Goal: Task Accomplishment & Management: Manage account settings

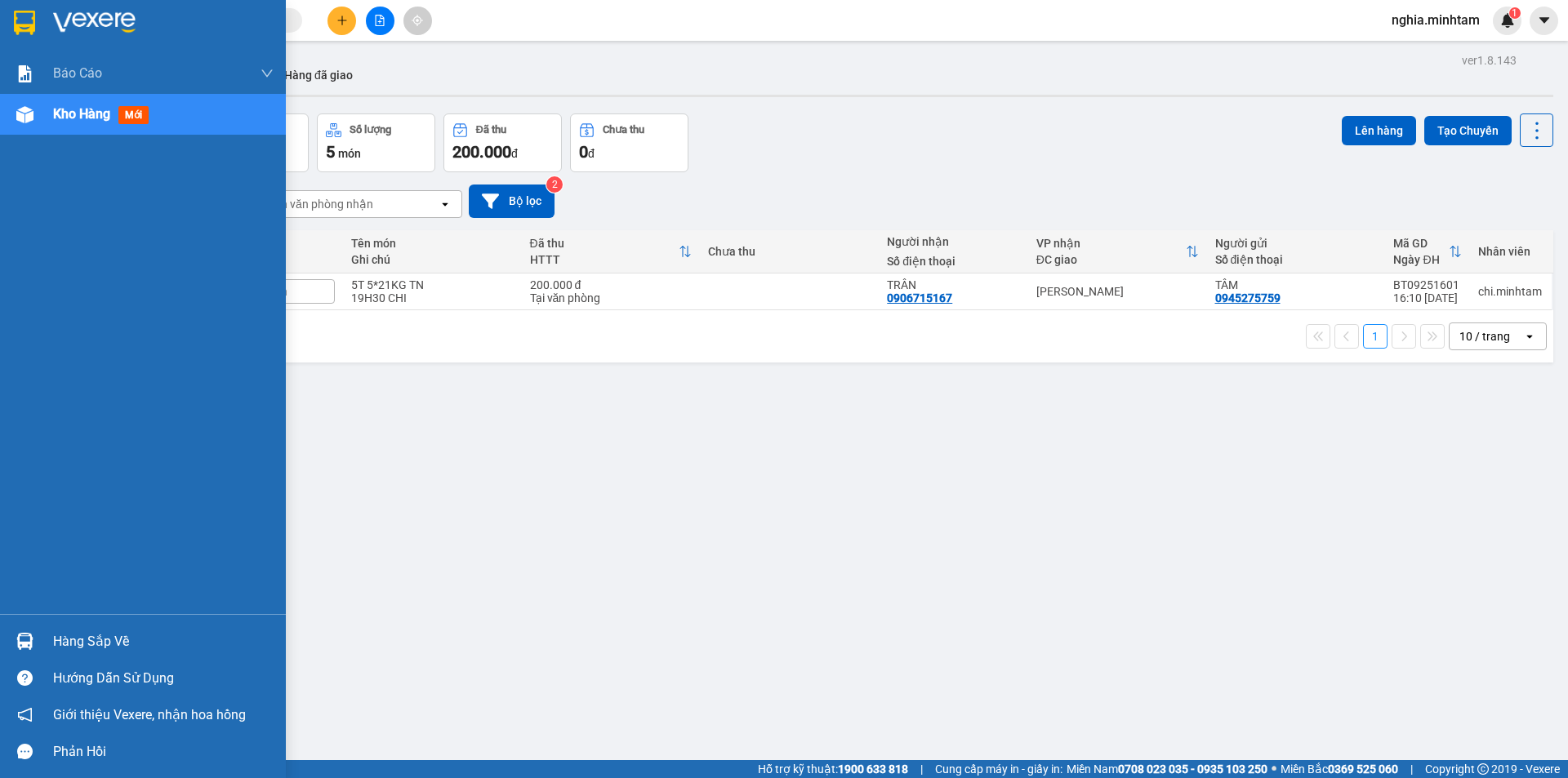
click at [103, 637] on div "Hàng sắp về" at bounding box center [163, 641] width 220 height 25
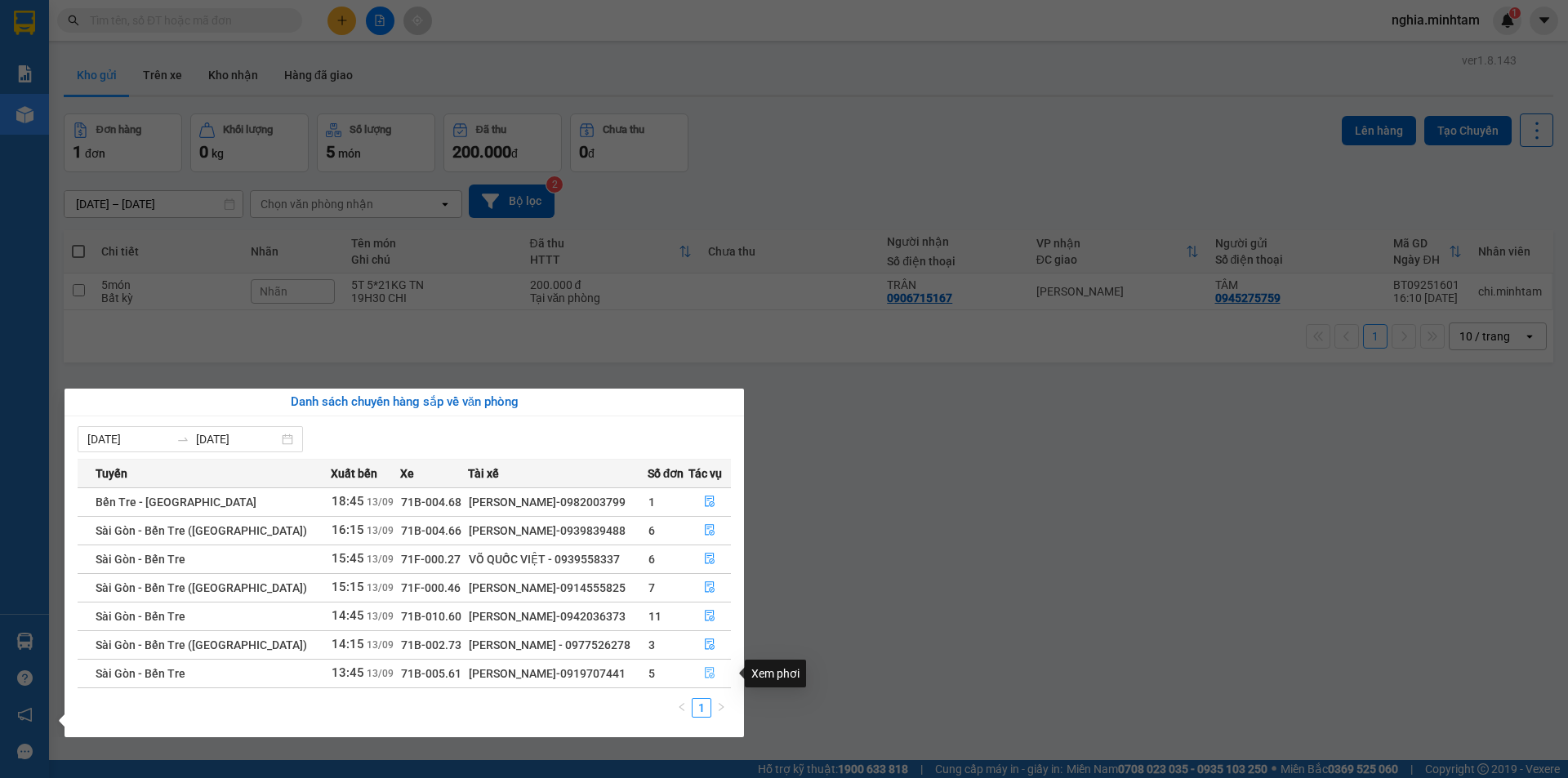
click at [706, 675] on icon "file-done" at bounding box center [710, 673] width 10 height 11
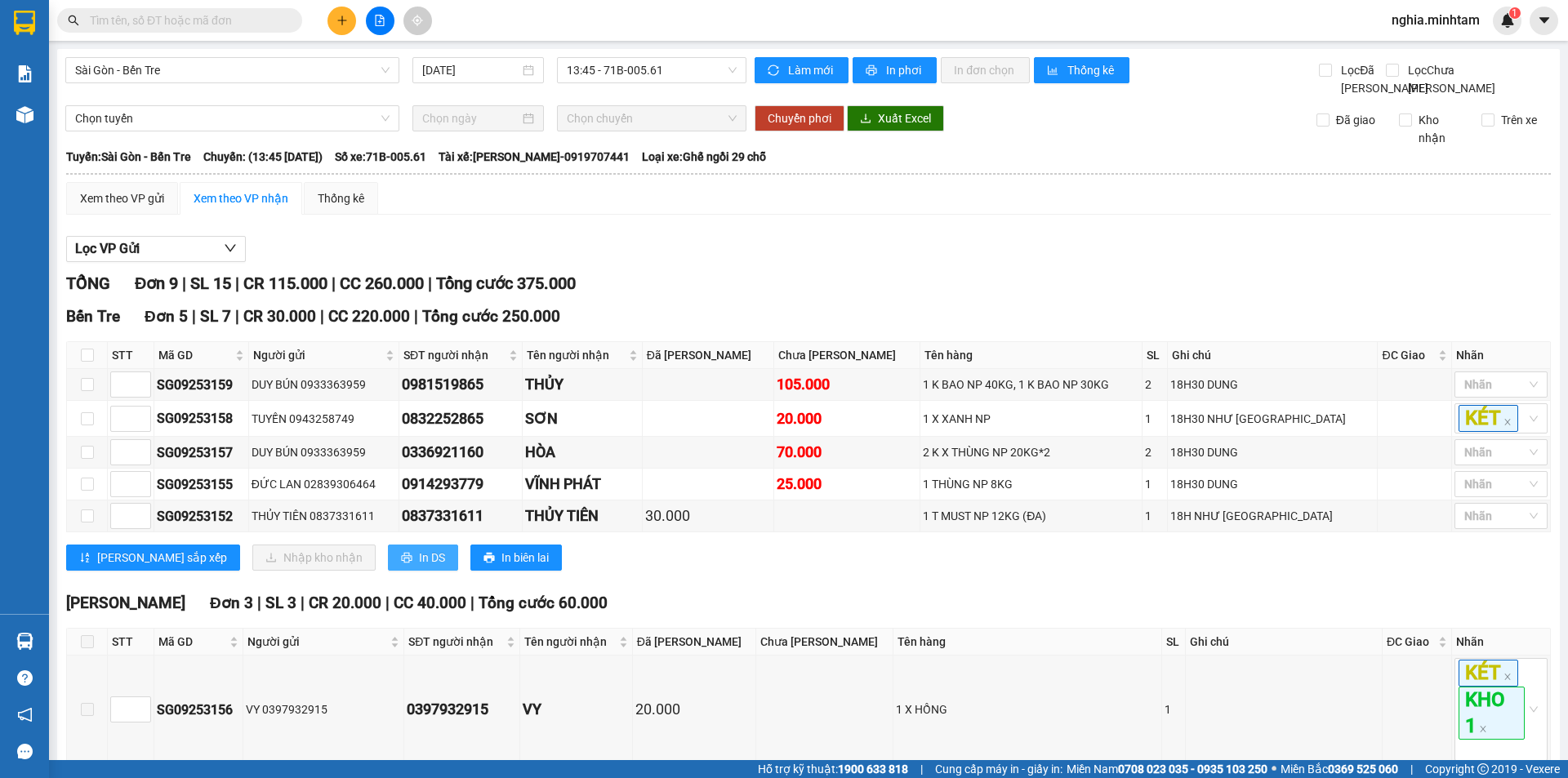
click at [419, 567] on span "In DS" at bounding box center [432, 558] width 26 height 18
click at [93, 362] on input "checkbox" at bounding box center [87, 355] width 13 height 13
checkbox input "true"
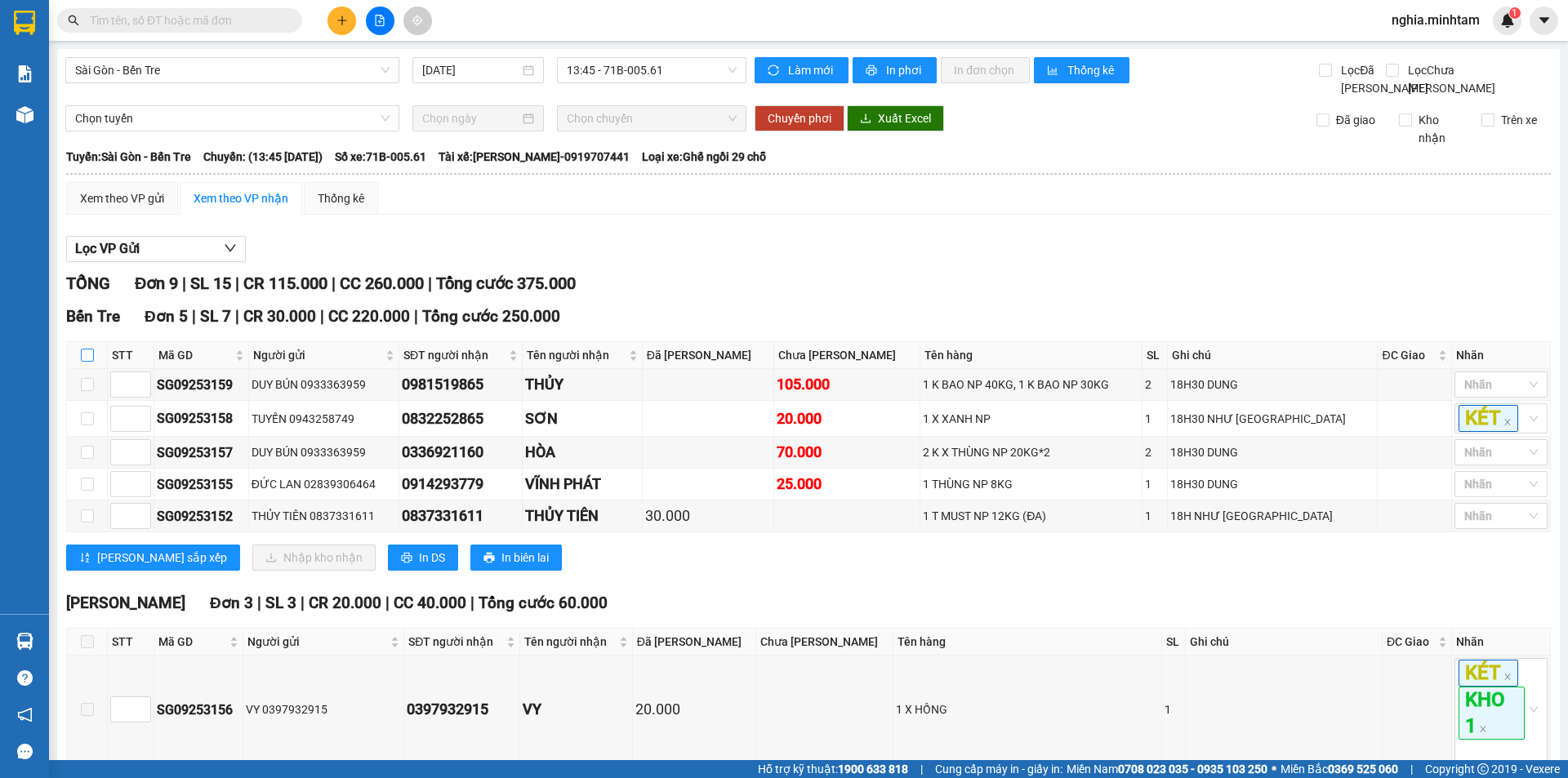
checkbox input "true"
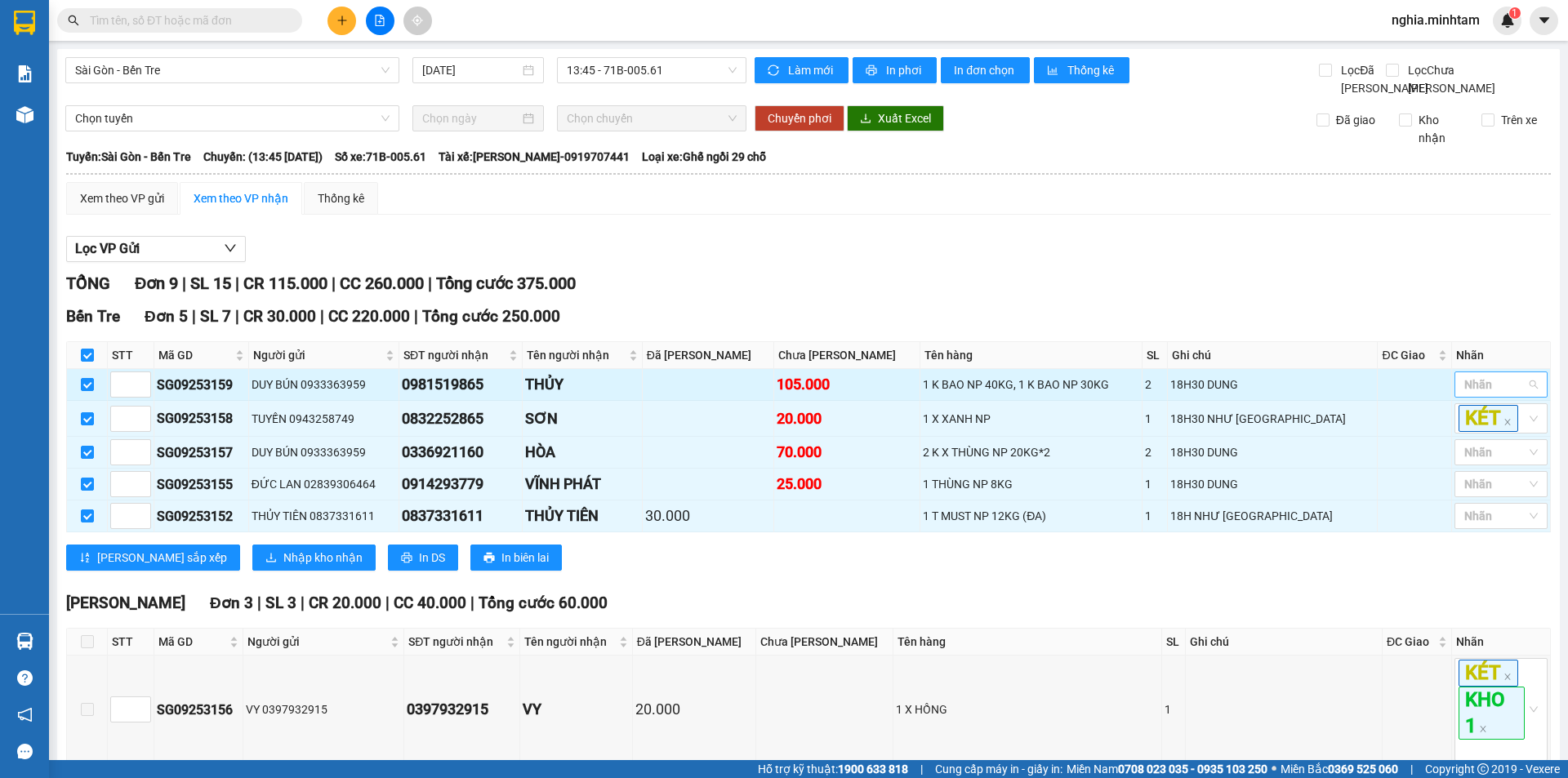
click at [1491, 395] on div at bounding box center [1493, 385] width 69 height 20
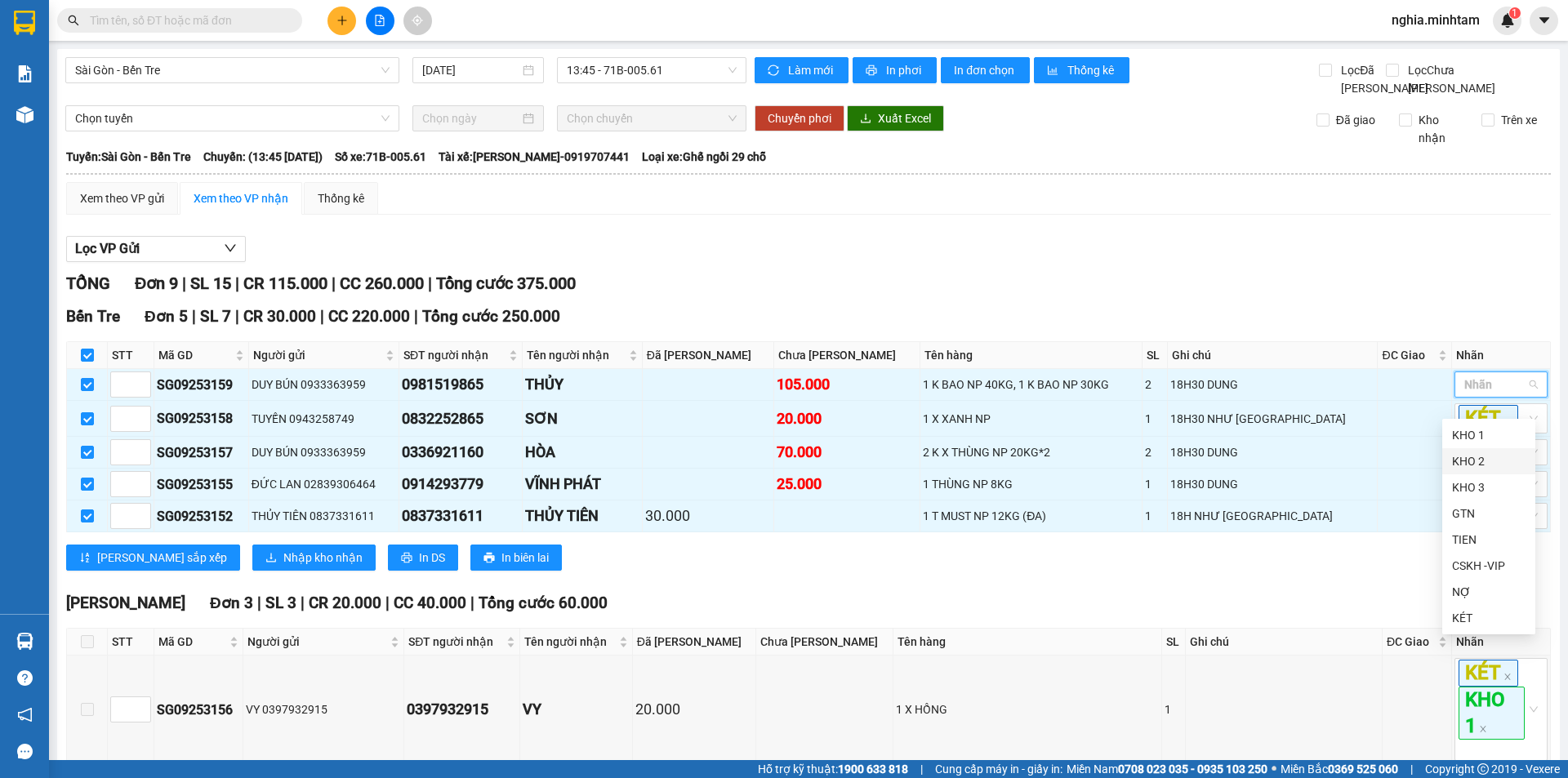
click at [1507, 467] on div "KHO 2" at bounding box center [1489, 462] width 74 height 18
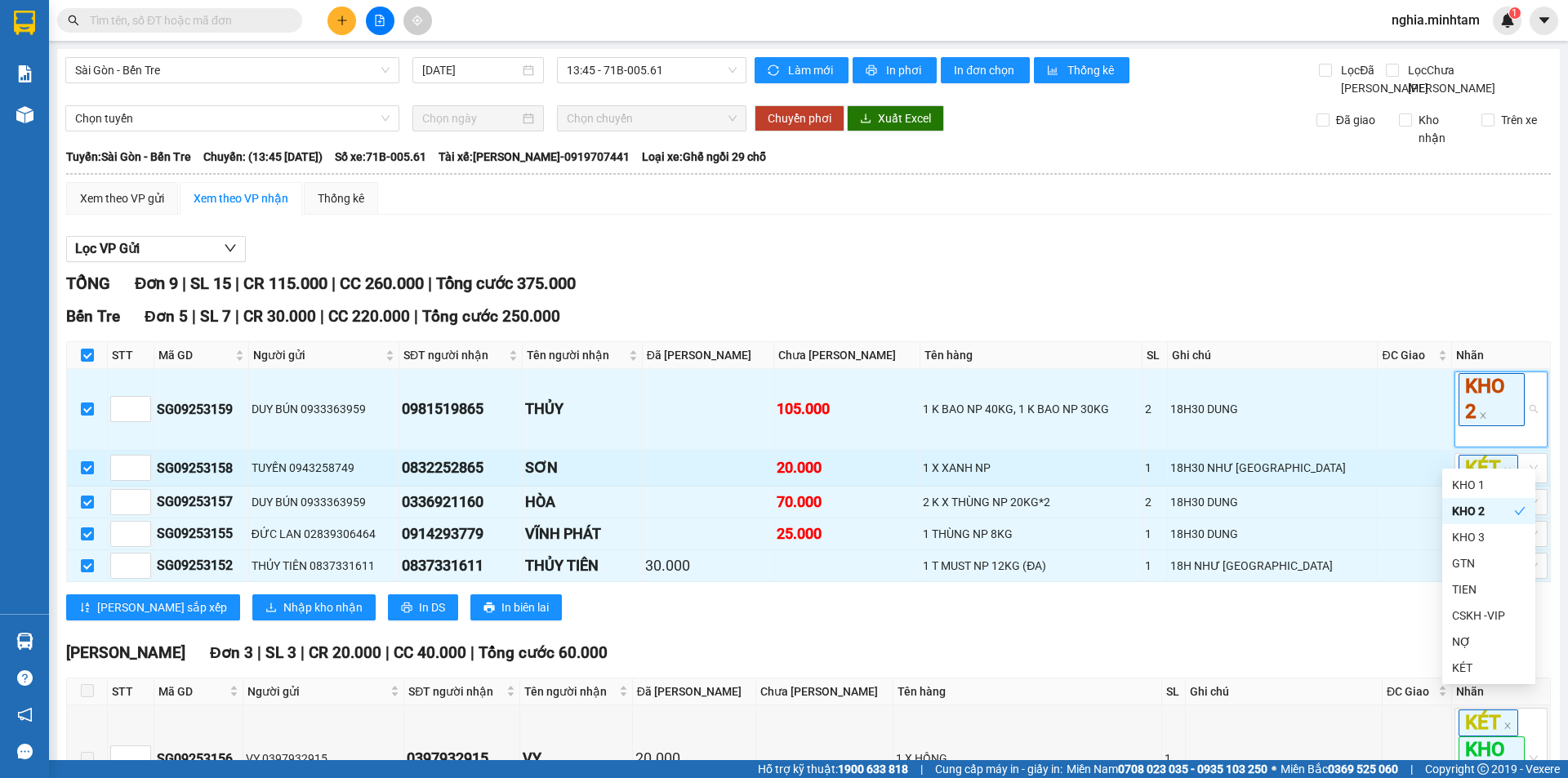
click at [1385, 487] on td at bounding box center [1415, 469] width 74 height 36
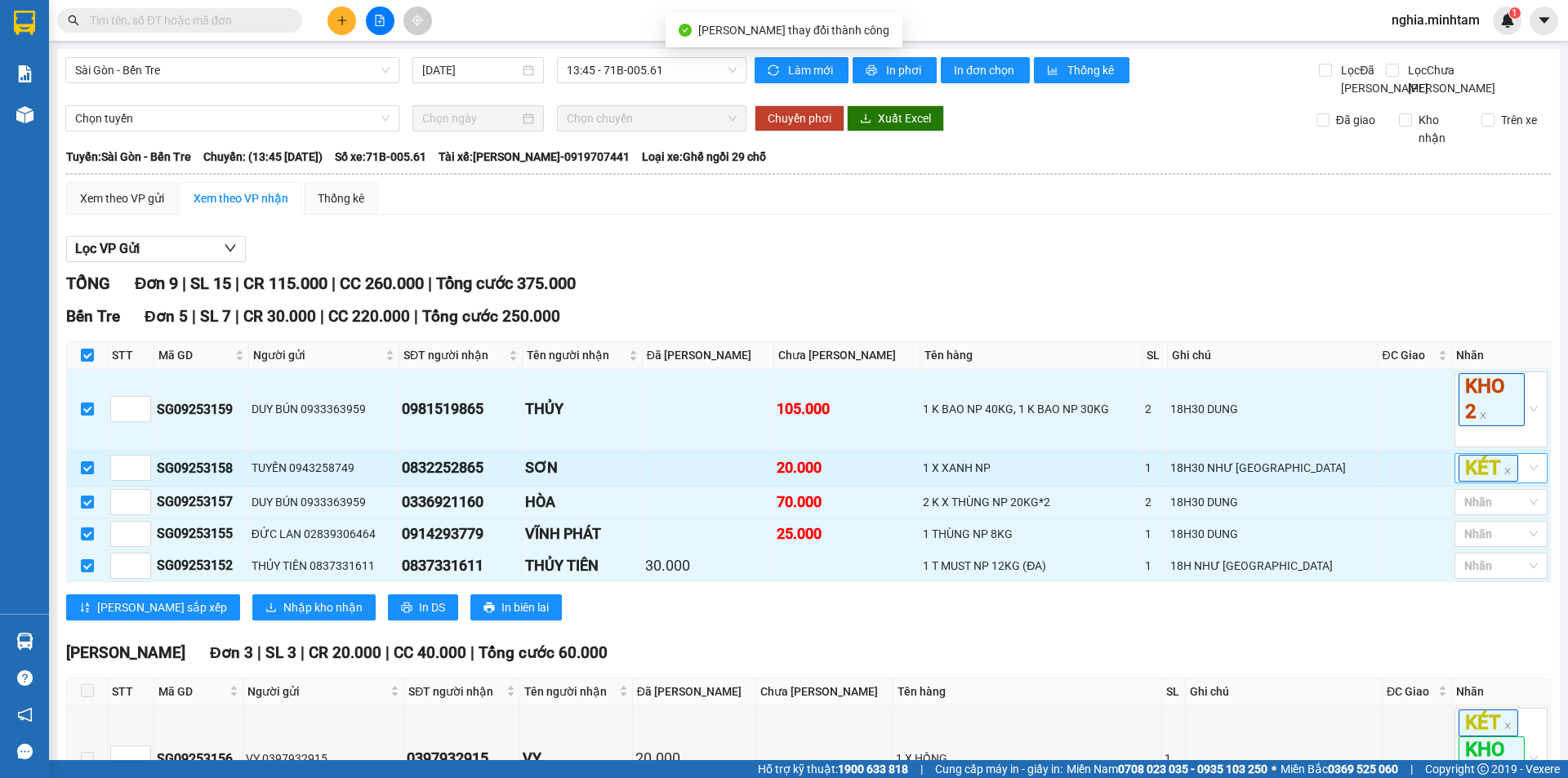
click at [1521, 484] on div "KÉT" at bounding box center [1501, 469] width 93 height 30
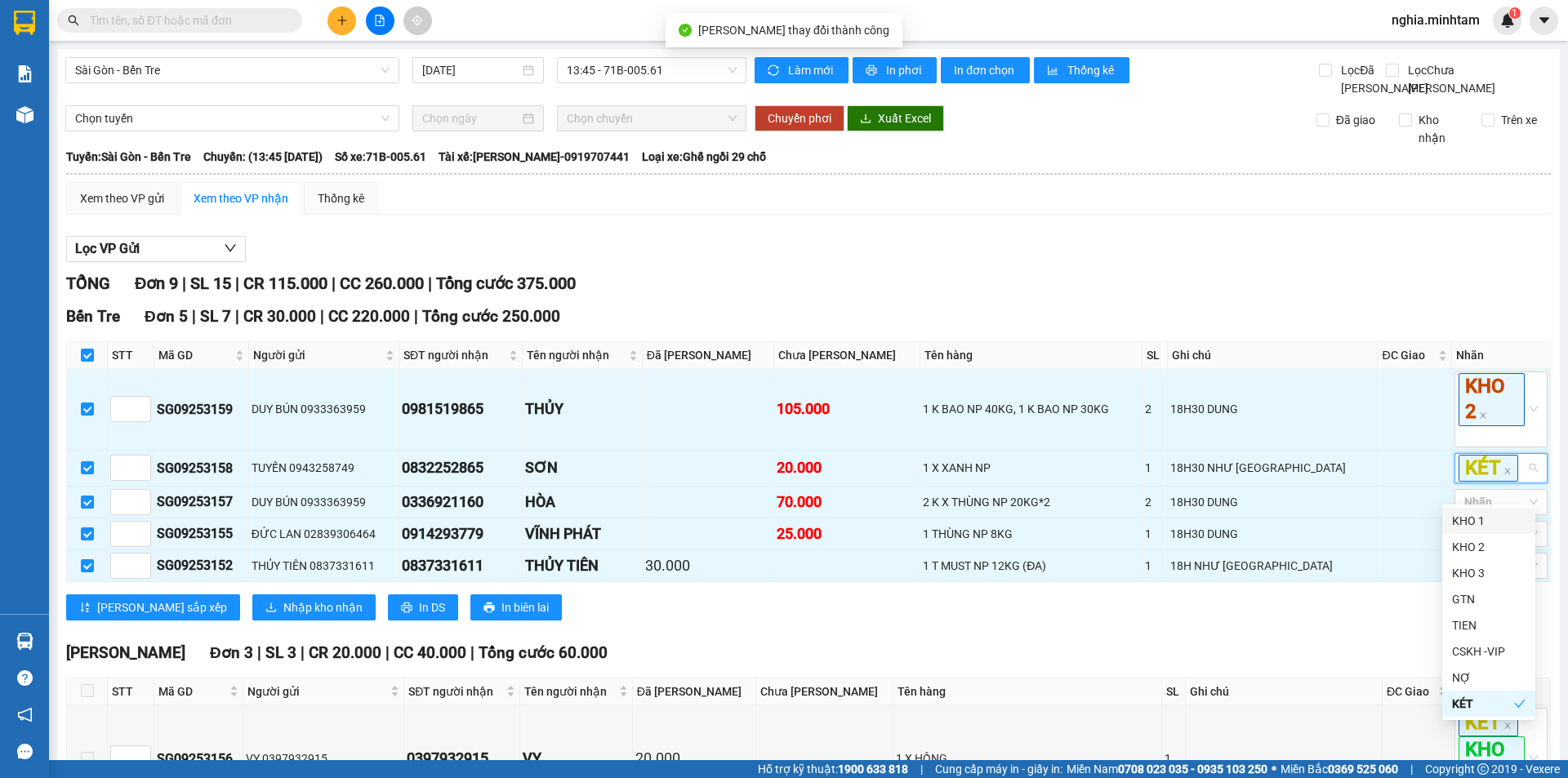
click at [1496, 520] on div "KHO 1" at bounding box center [1489, 522] width 74 height 18
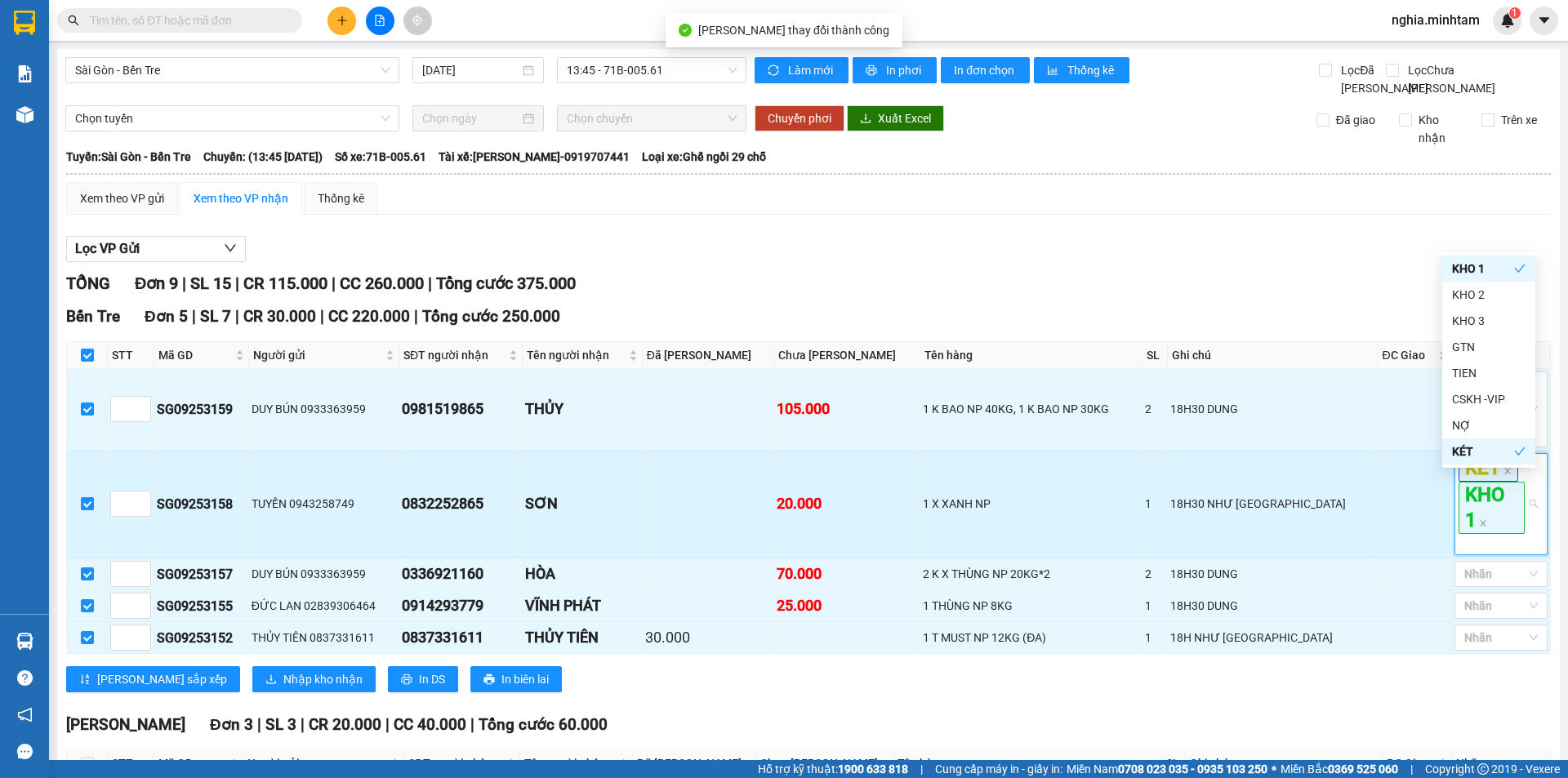
click at [1338, 513] on div "18H30 NHƯ Ý" at bounding box center [1273, 504] width 204 height 18
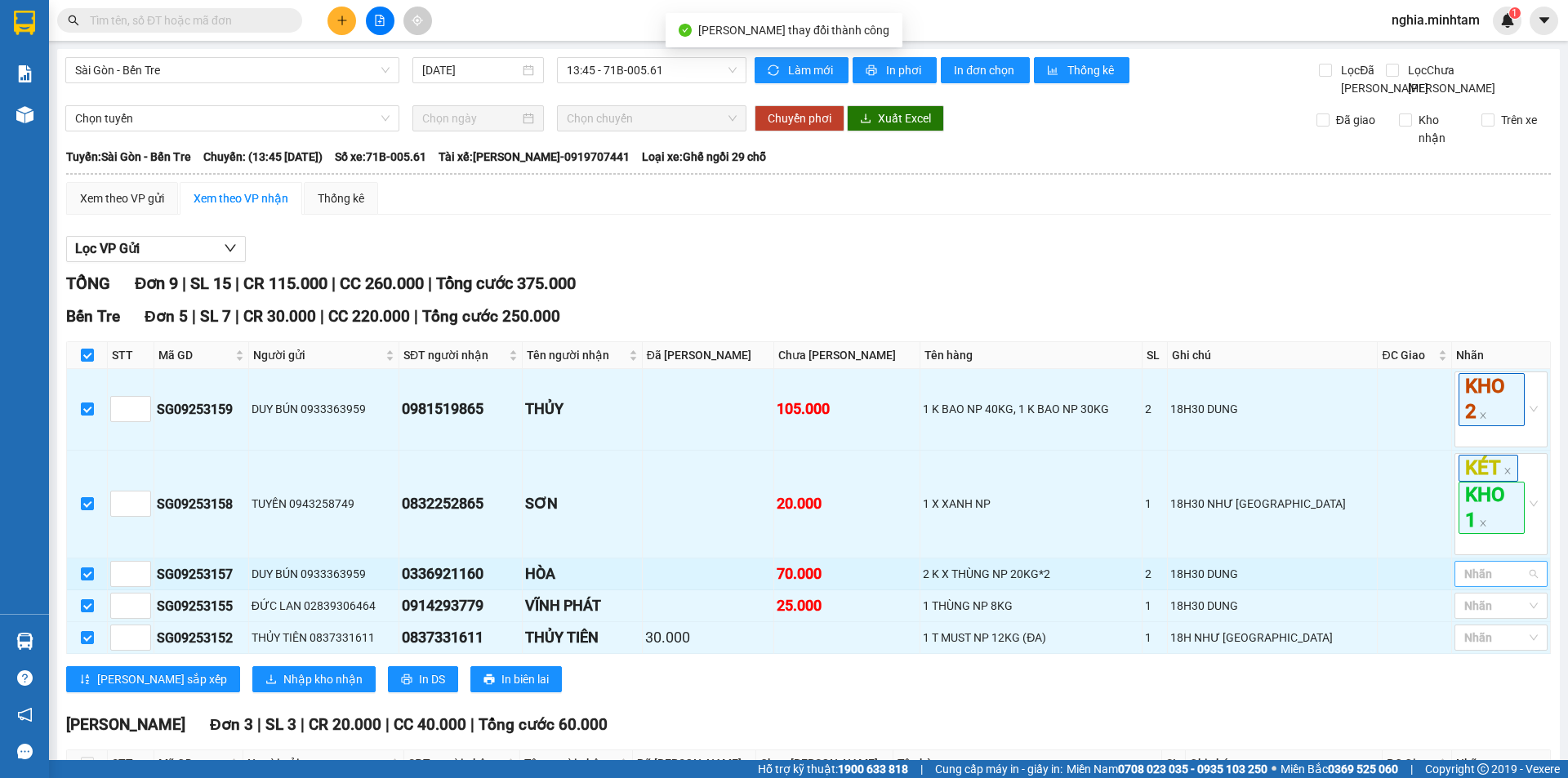
click at [1511, 584] on div at bounding box center [1493, 575] width 69 height 20
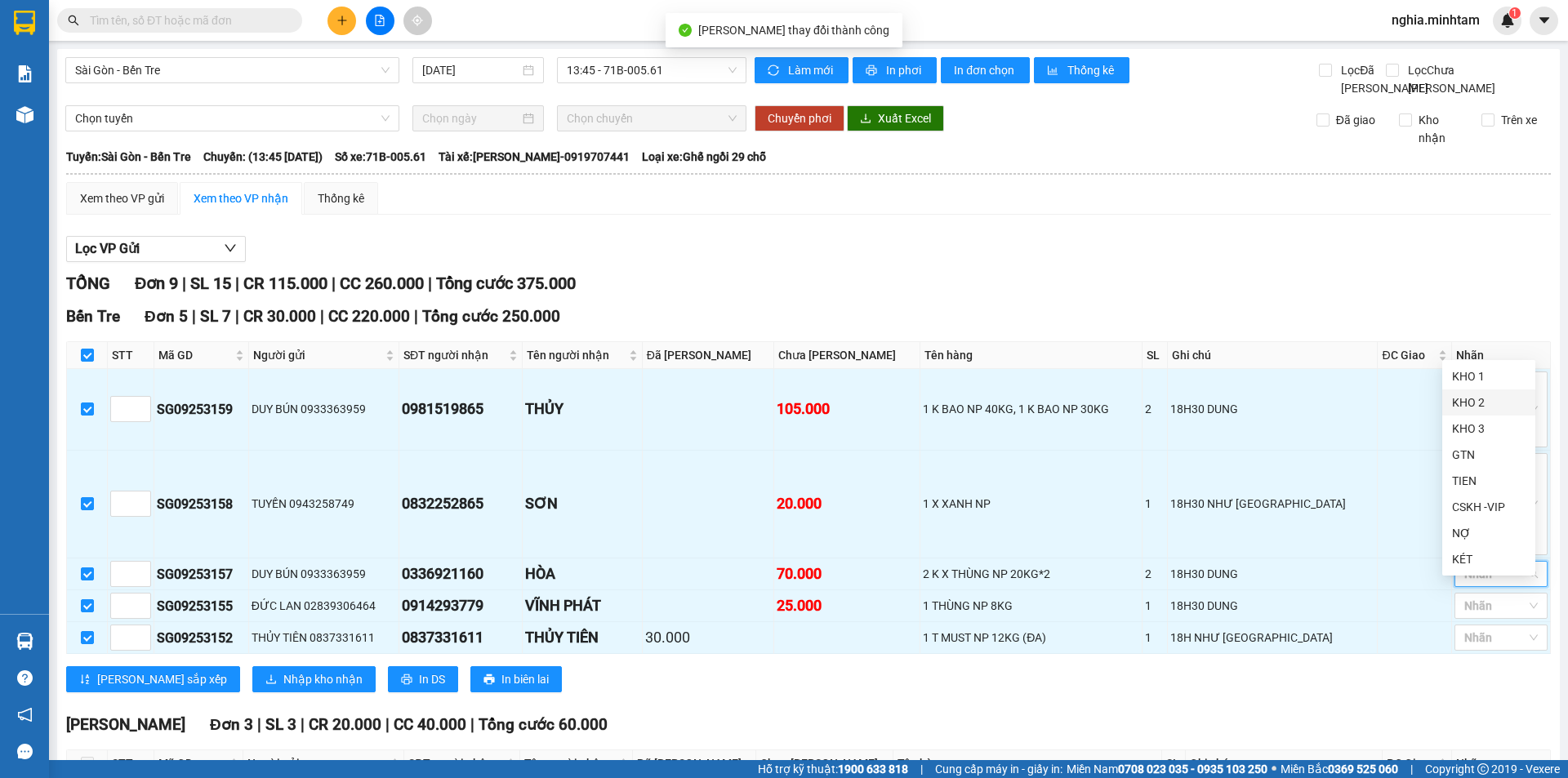
click at [1481, 403] on div "KHO 2" at bounding box center [1489, 403] width 74 height 18
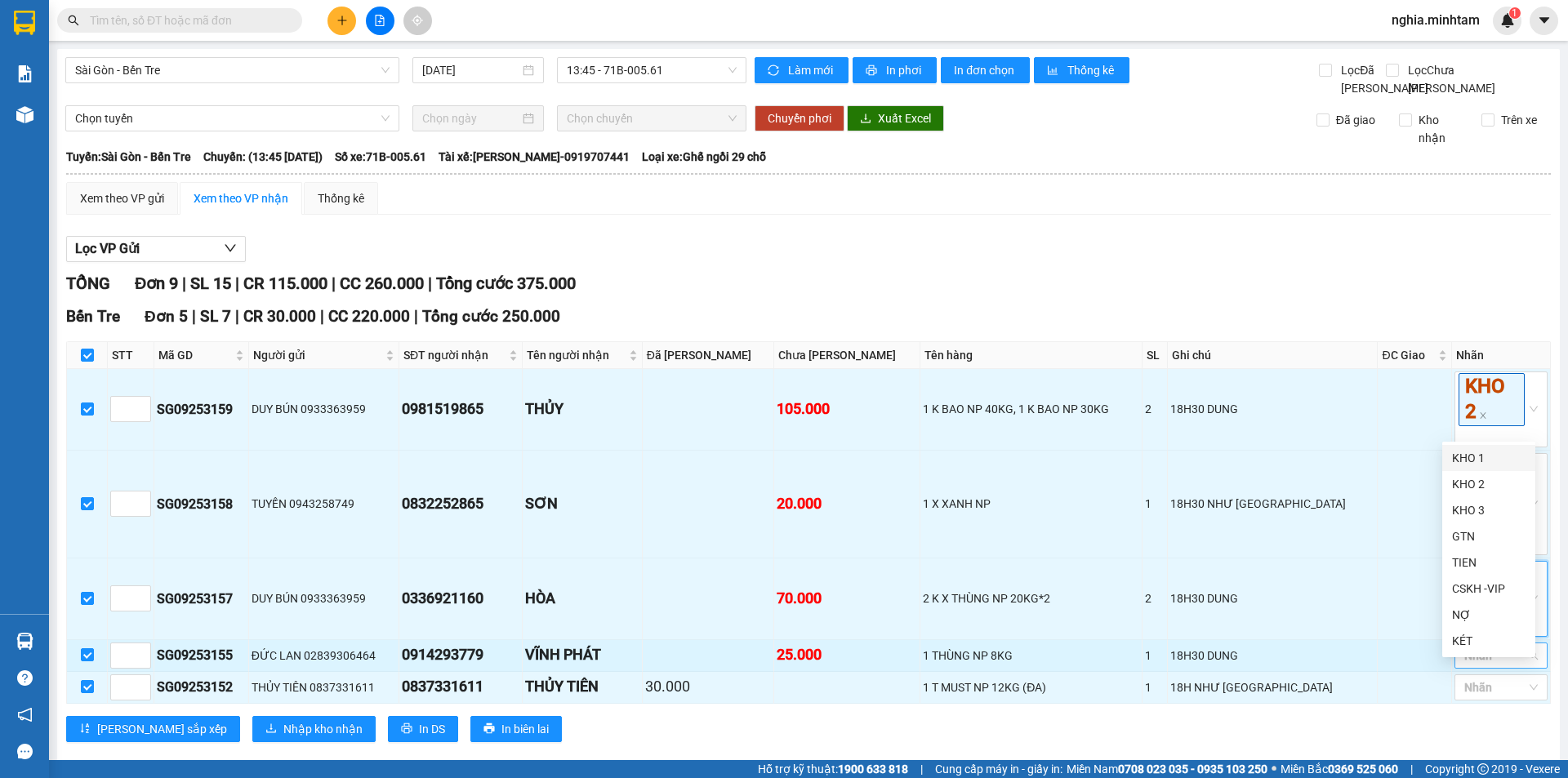
click at [1467, 665] on div at bounding box center [1493, 656] width 69 height 20
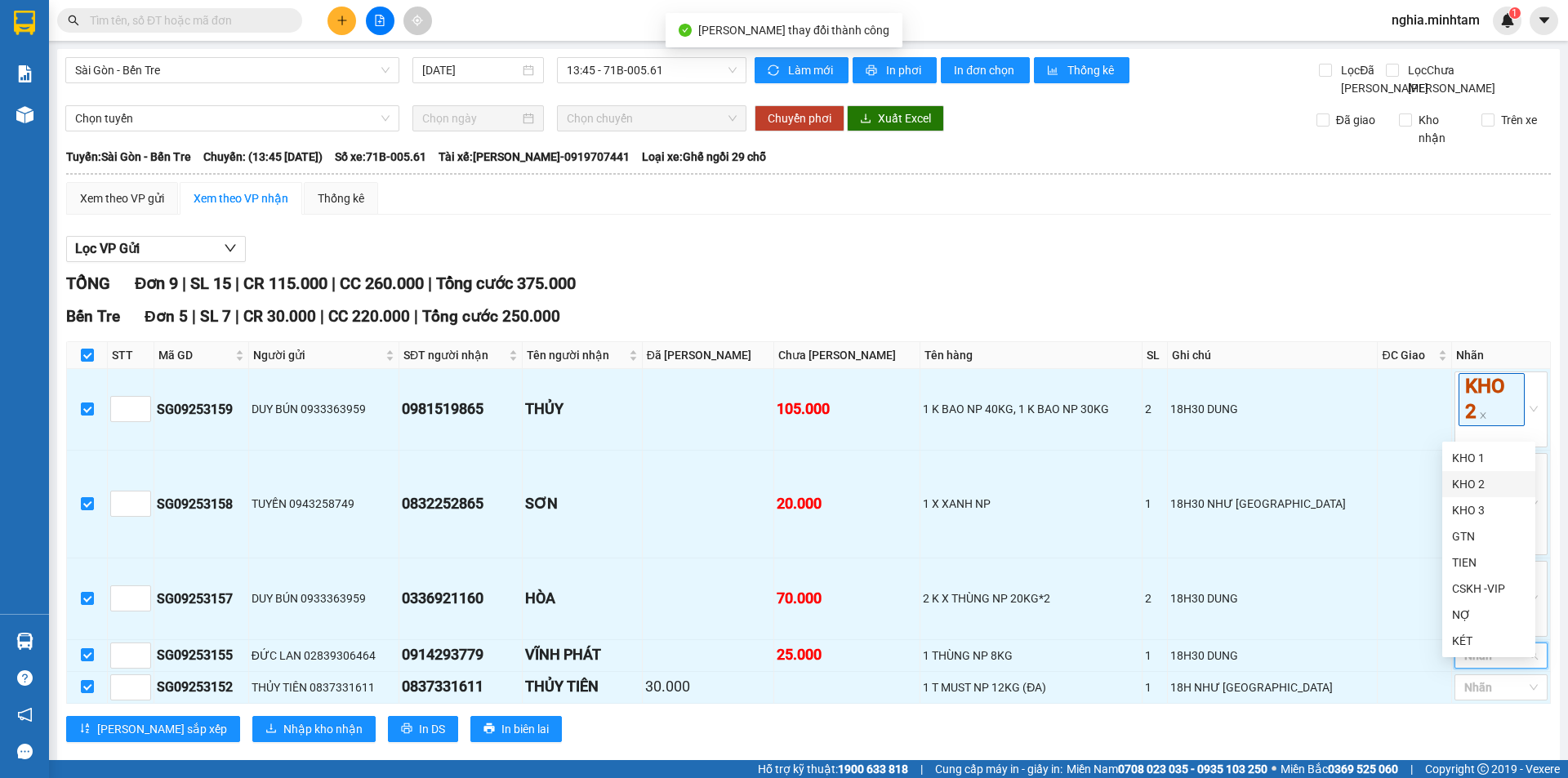
click at [1482, 482] on div "KHO 2" at bounding box center [1489, 485] width 74 height 18
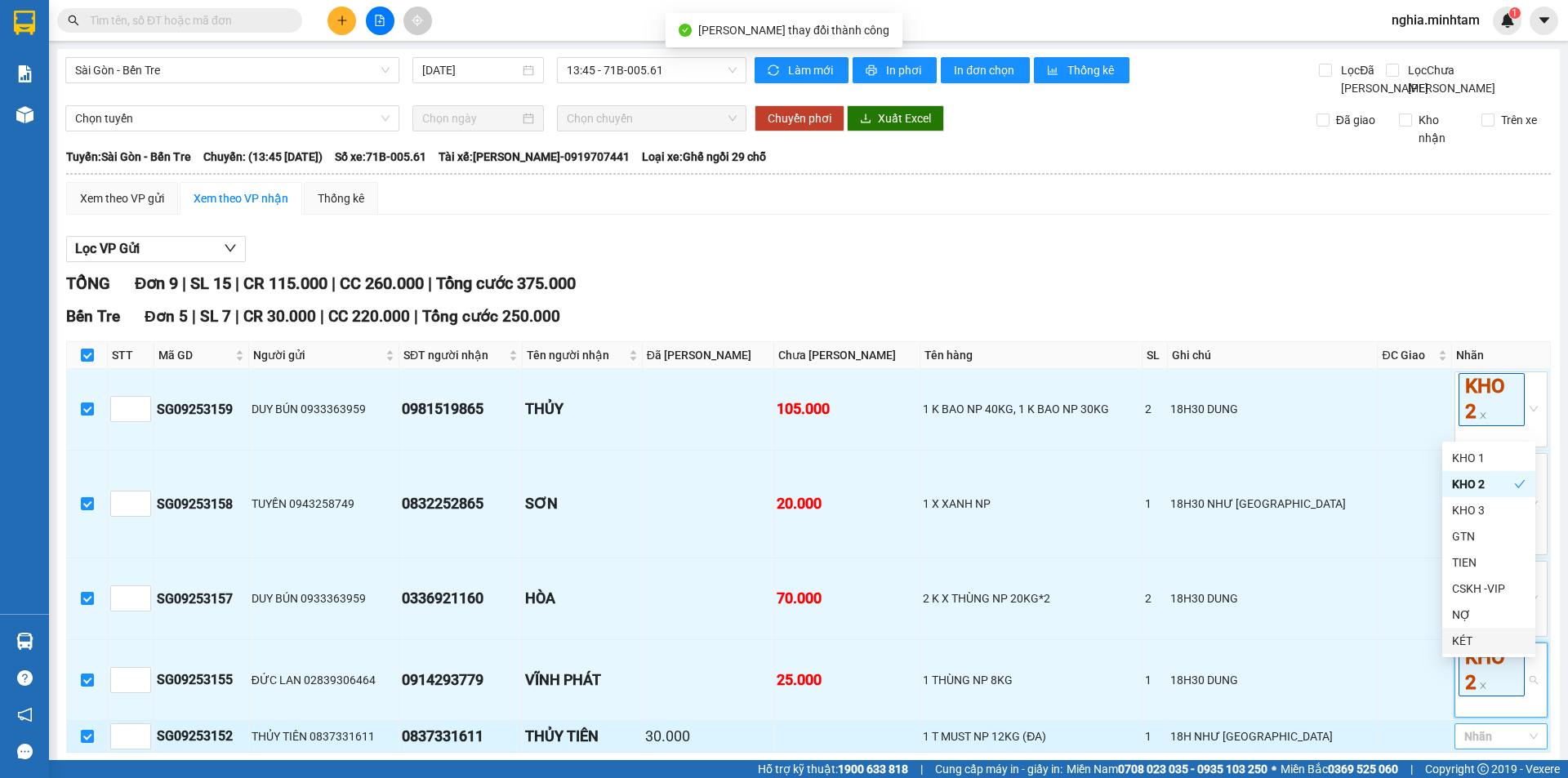
click at [1507, 747] on div at bounding box center [1493, 737] width 69 height 20
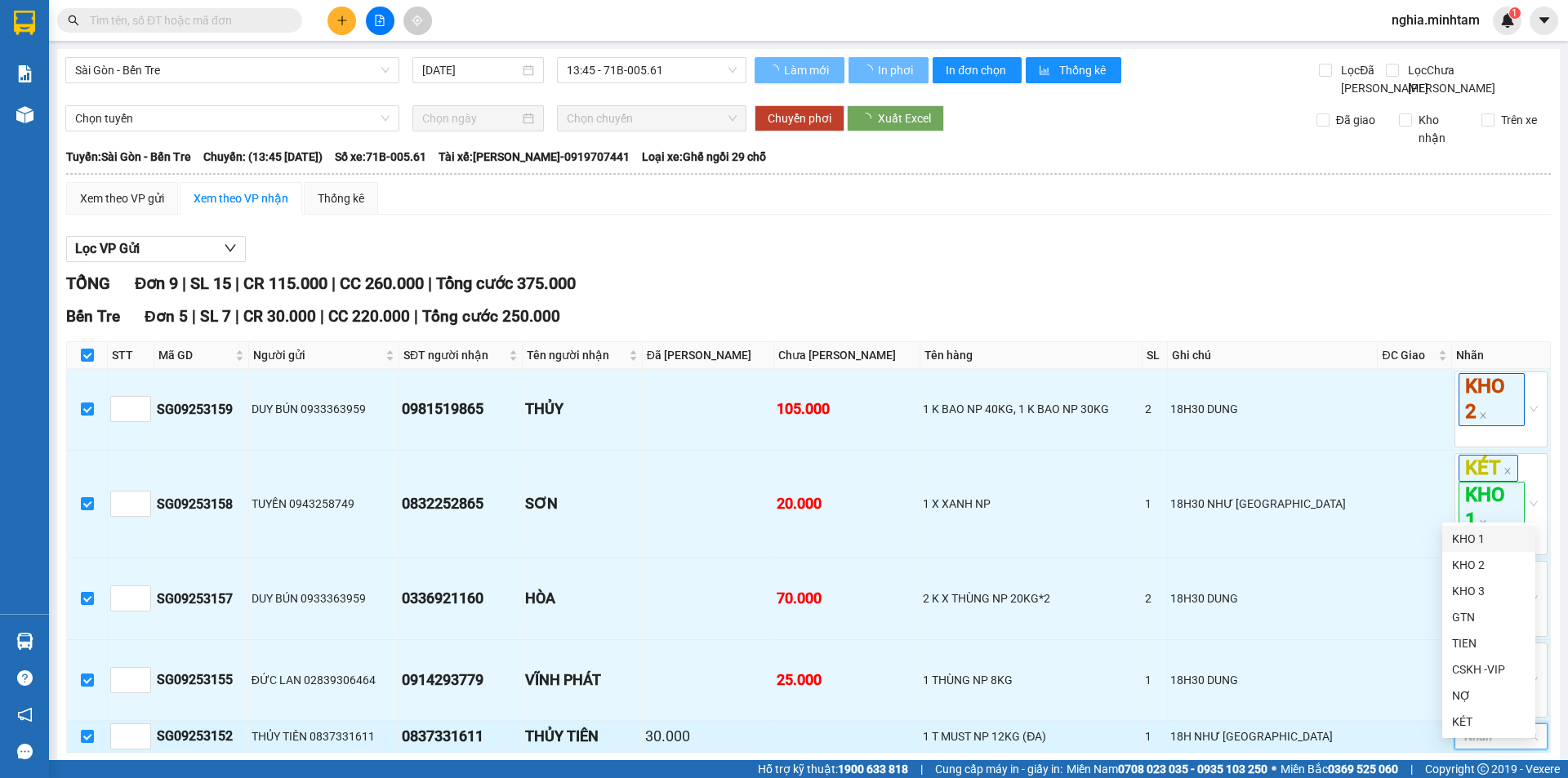
scroll to position [4, 0]
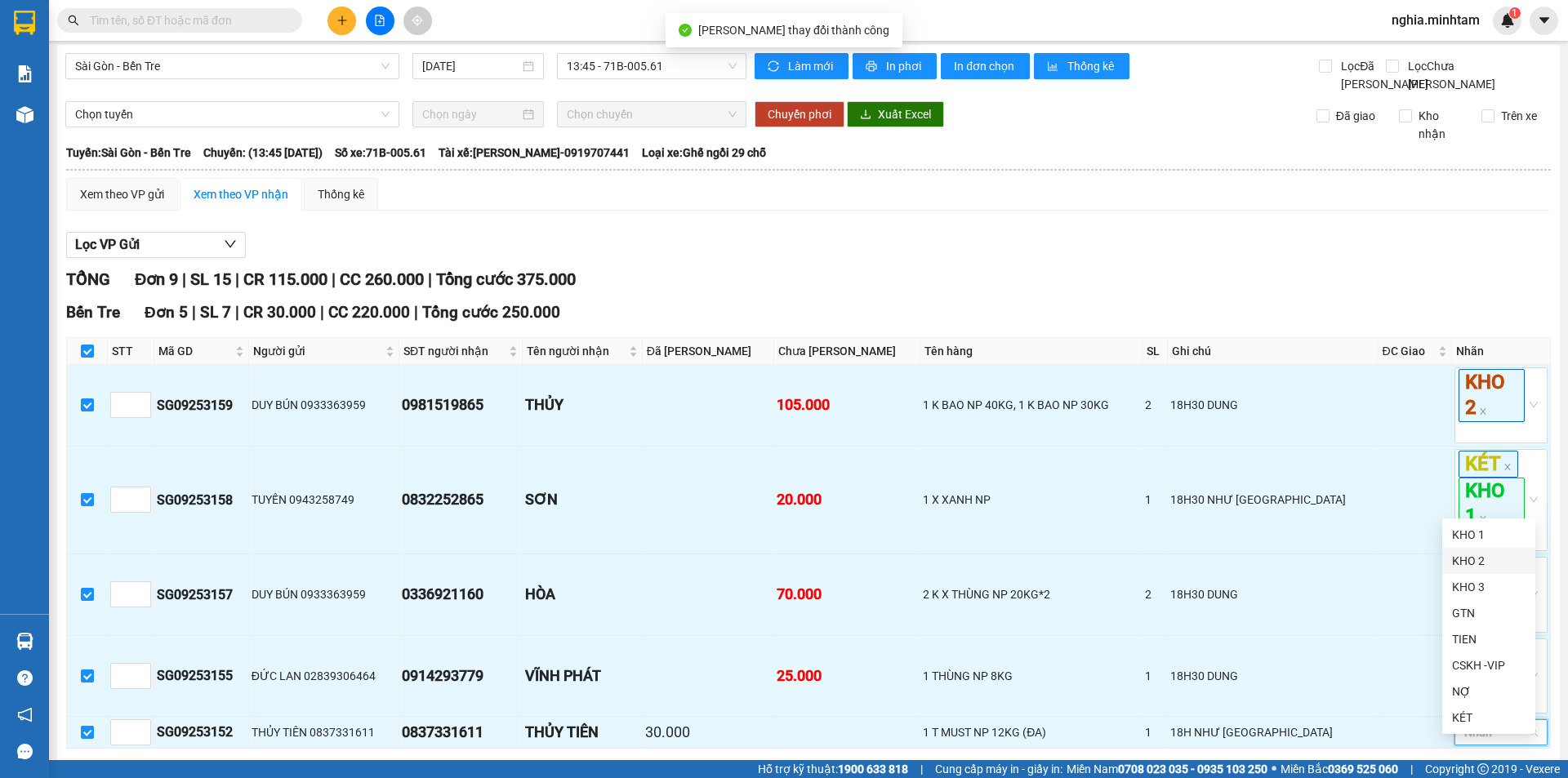
click at [1490, 565] on div "KHO 2" at bounding box center [1489, 562] width 74 height 18
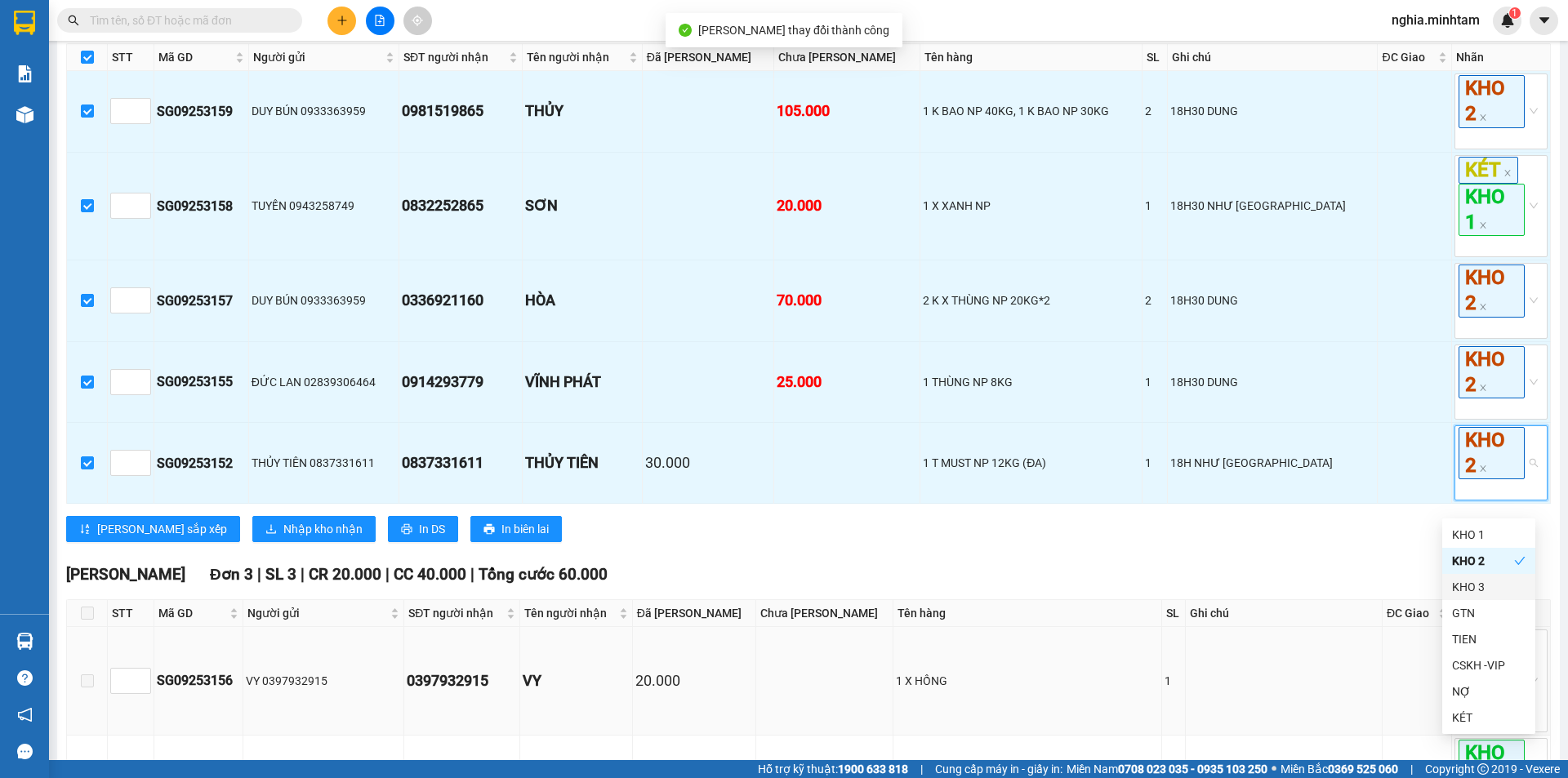
scroll to position [413, 0]
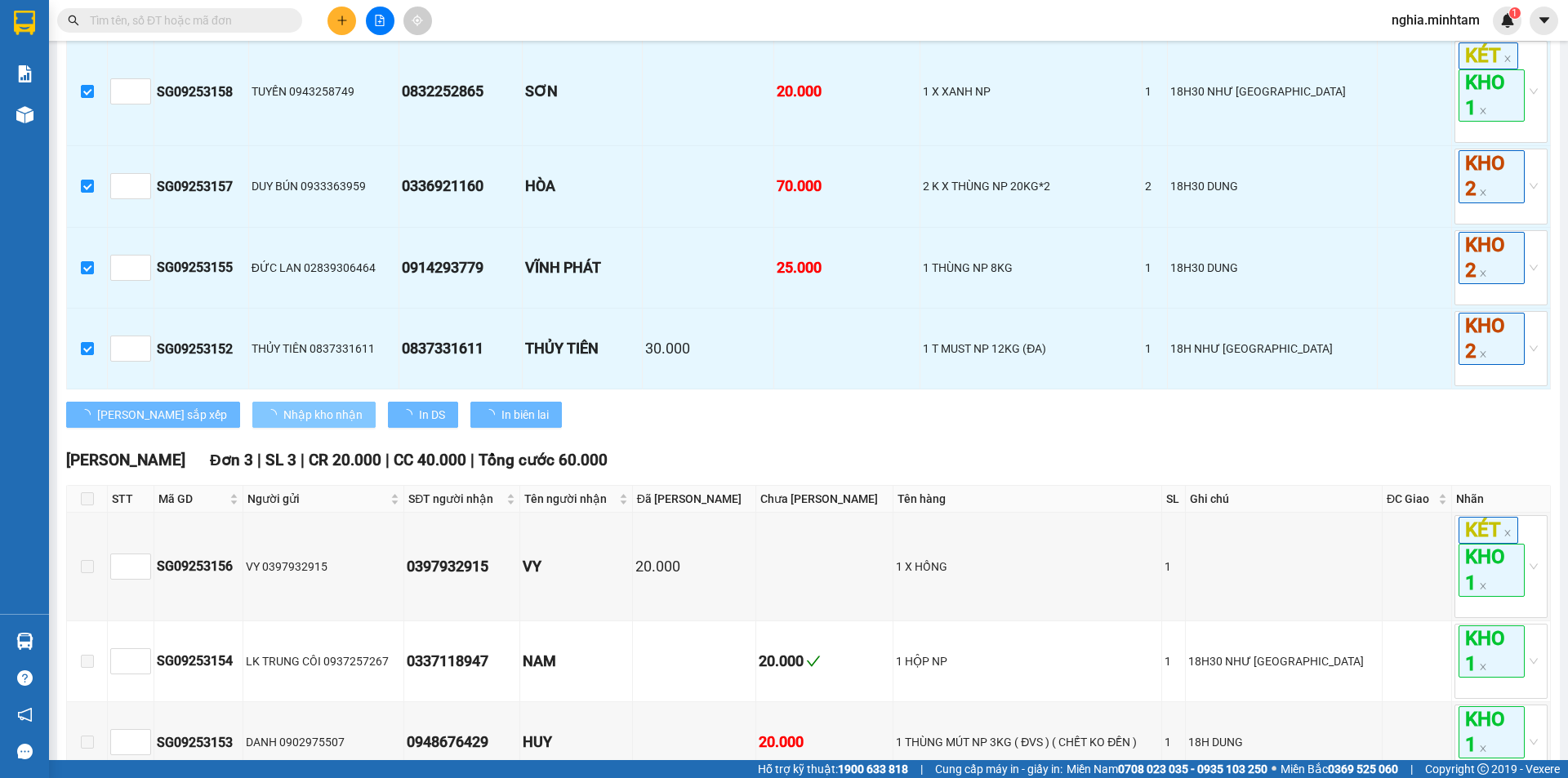
click at [283, 424] on span "Nhập kho nhận" at bounding box center [322, 415] width 79 height 18
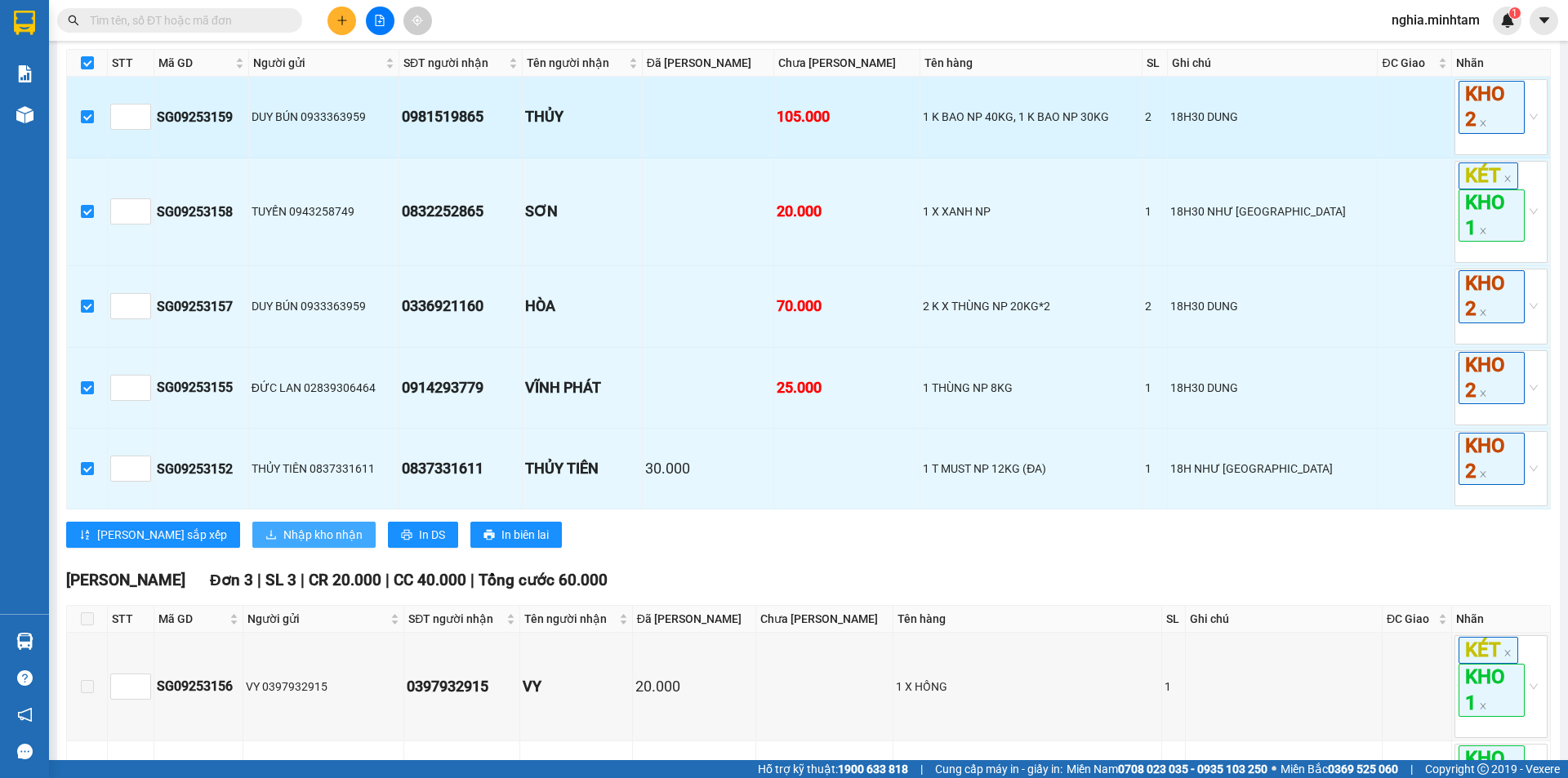
scroll to position [168, 0]
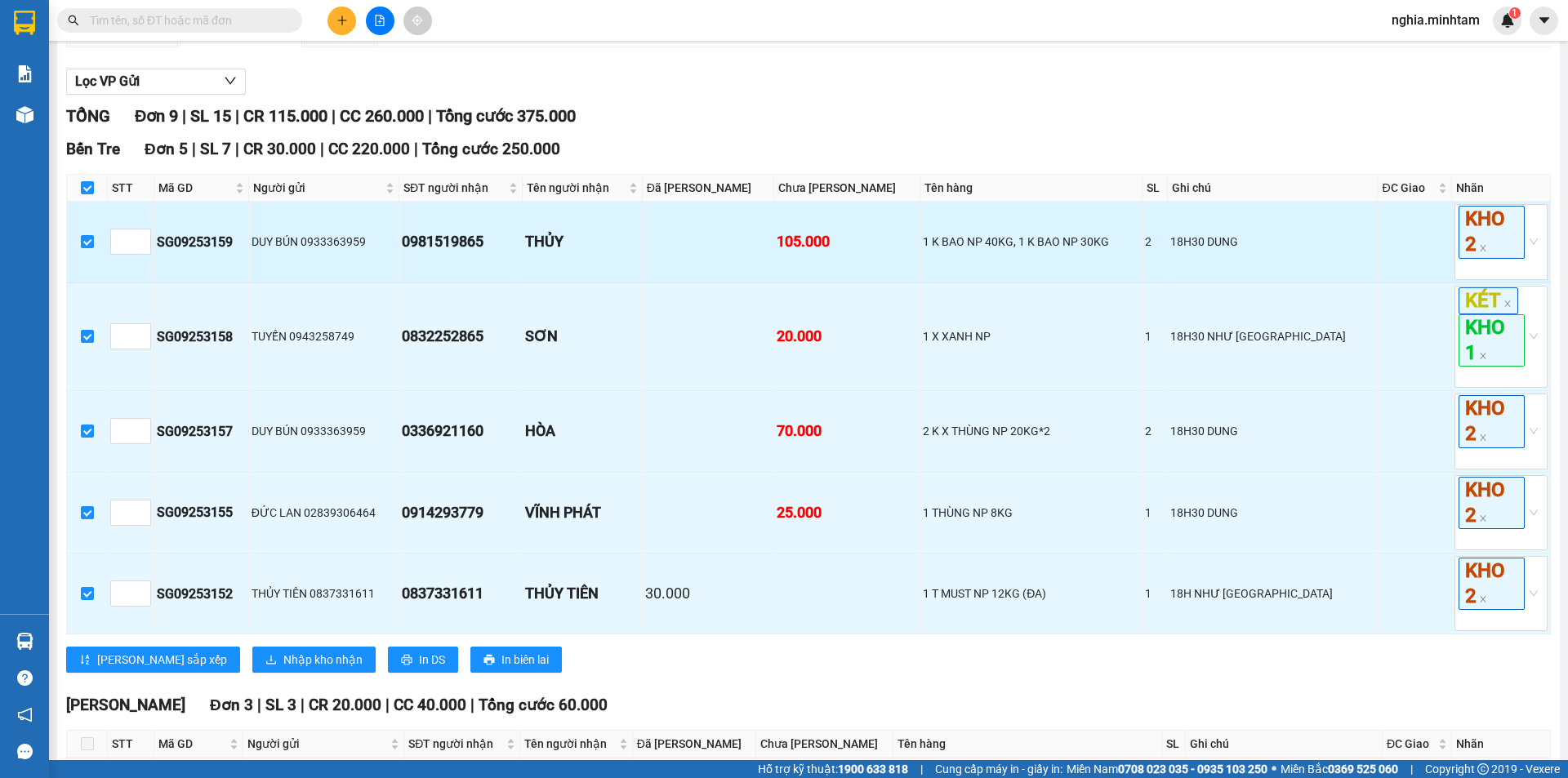
click at [396, 250] on div "DUY BÚN 0933363959" at bounding box center [323, 241] width 145 height 18
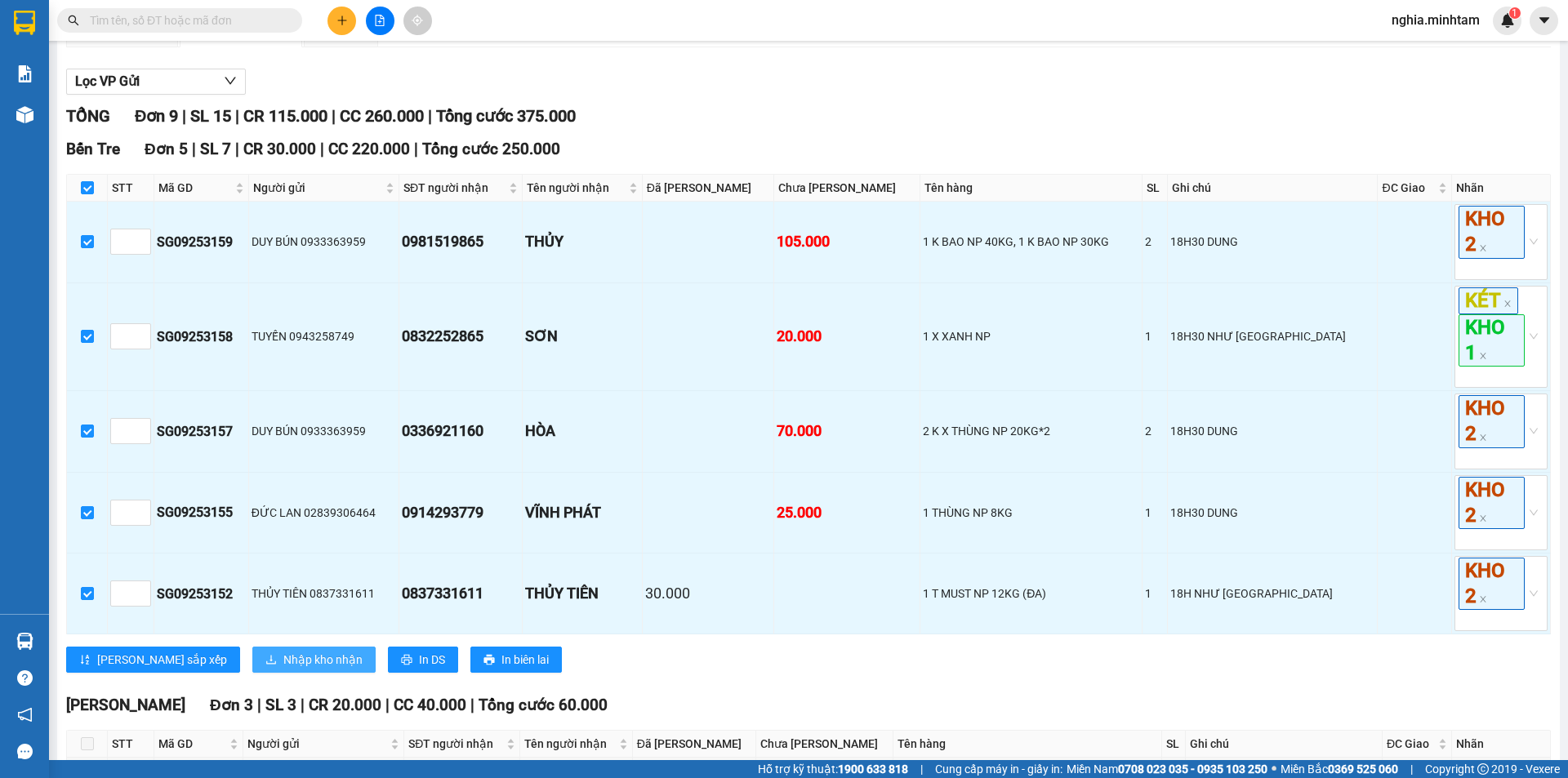
click at [283, 669] on span "Nhập kho nhận" at bounding box center [322, 660] width 79 height 18
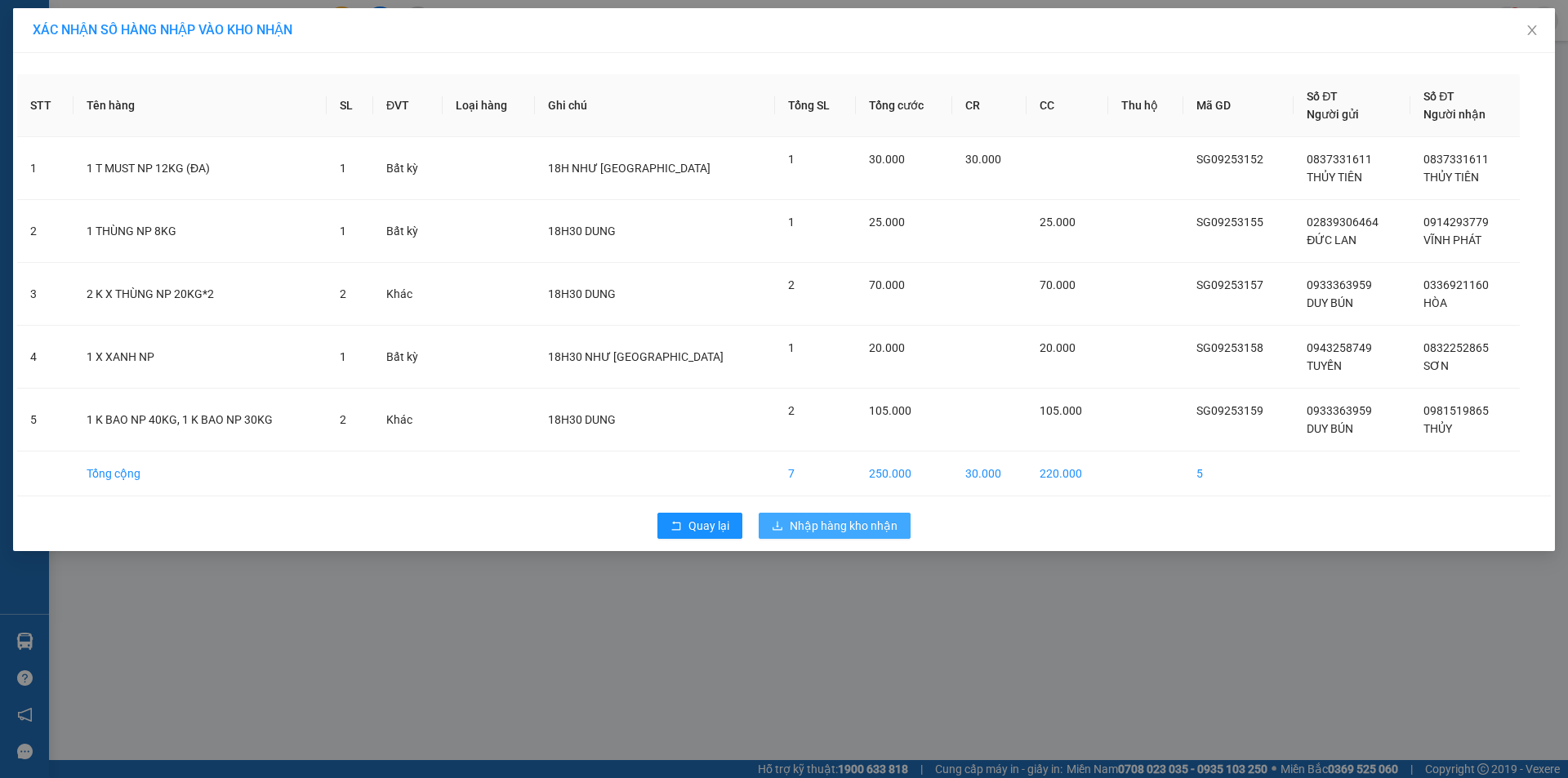
click at [805, 537] on button "Nhập hàng kho nhận" at bounding box center [835, 526] width 152 height 26
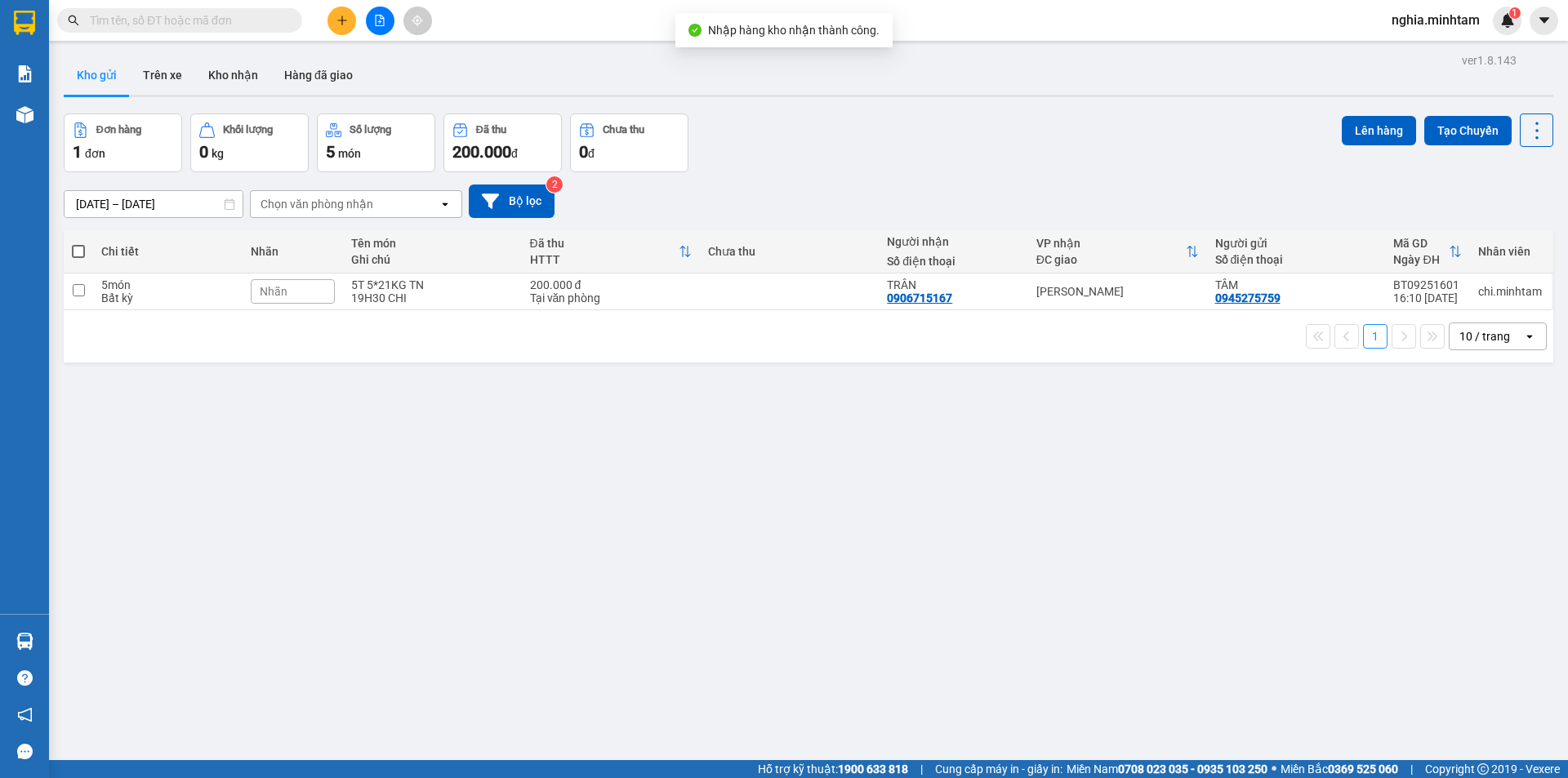
click at [183, 20] on input "text" at bounding box center [186, 20] width 193 height 18
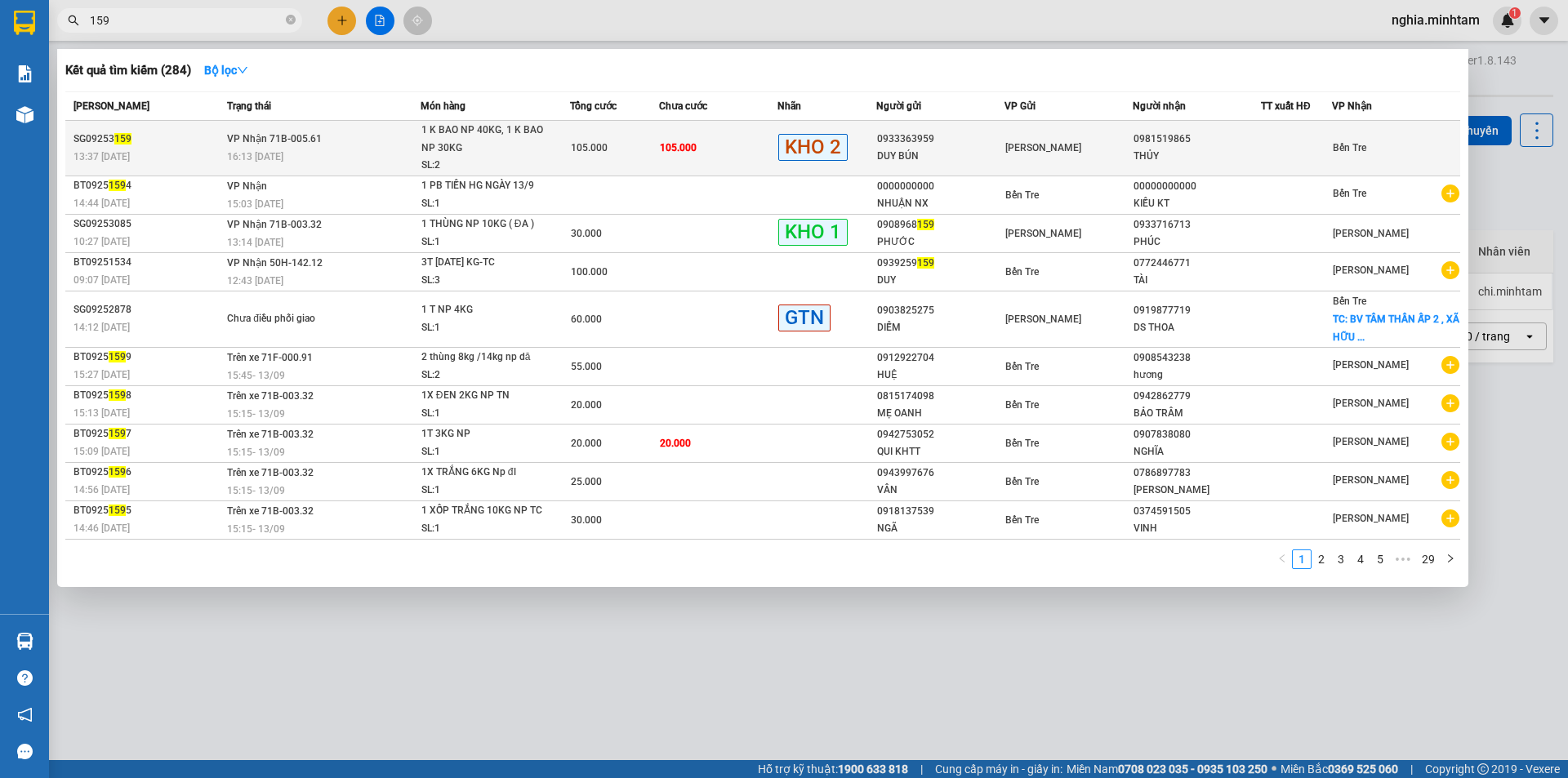
type input "159"
click at [198, 149] on div "13:37 - 13/09" at bounding box center [148, 157] width 149 height 18
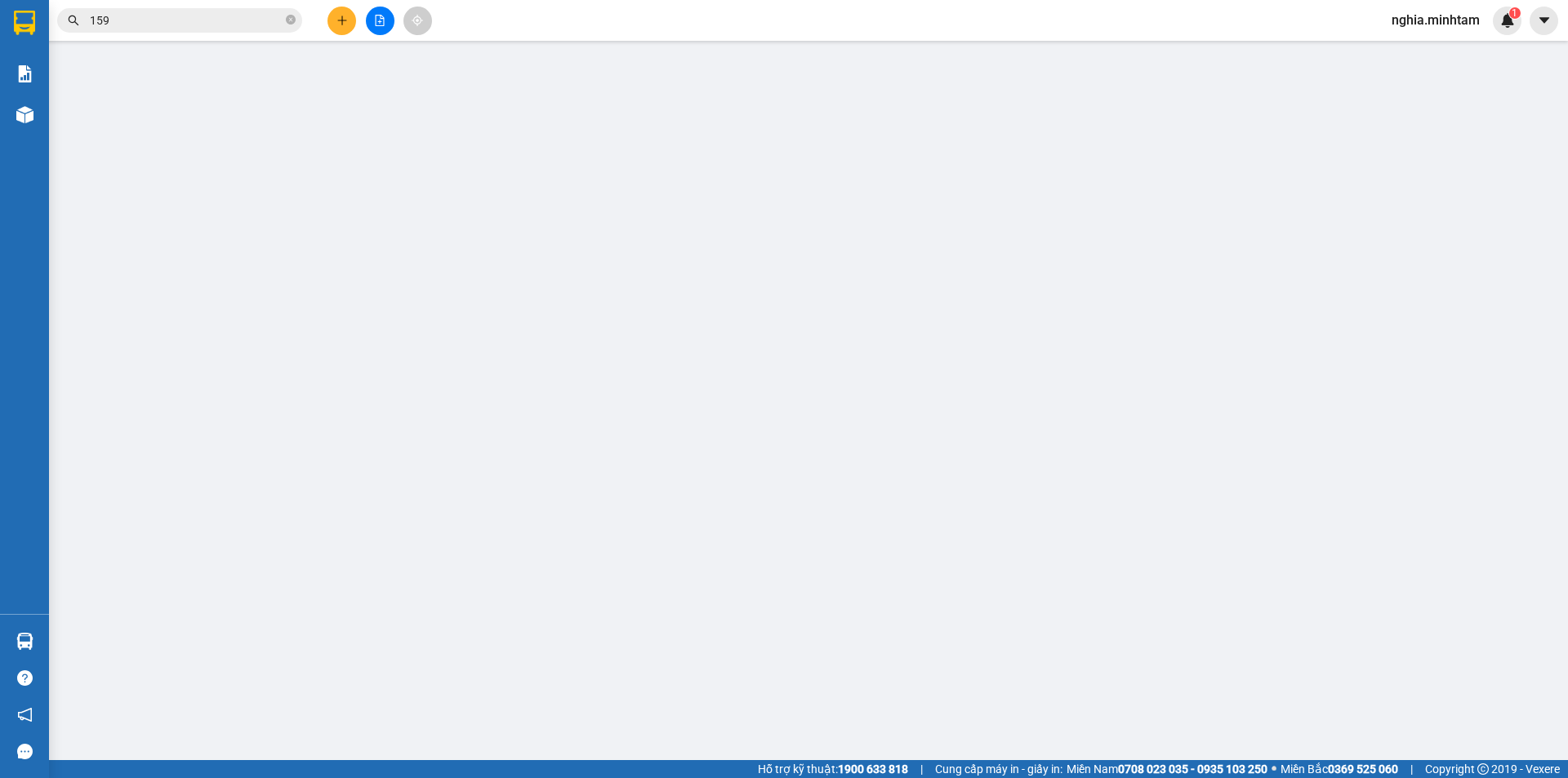
type input "0933363959"
type input "DUY BÚN"
type input "0981519865"
type input "THỦY"
type input "105.000"
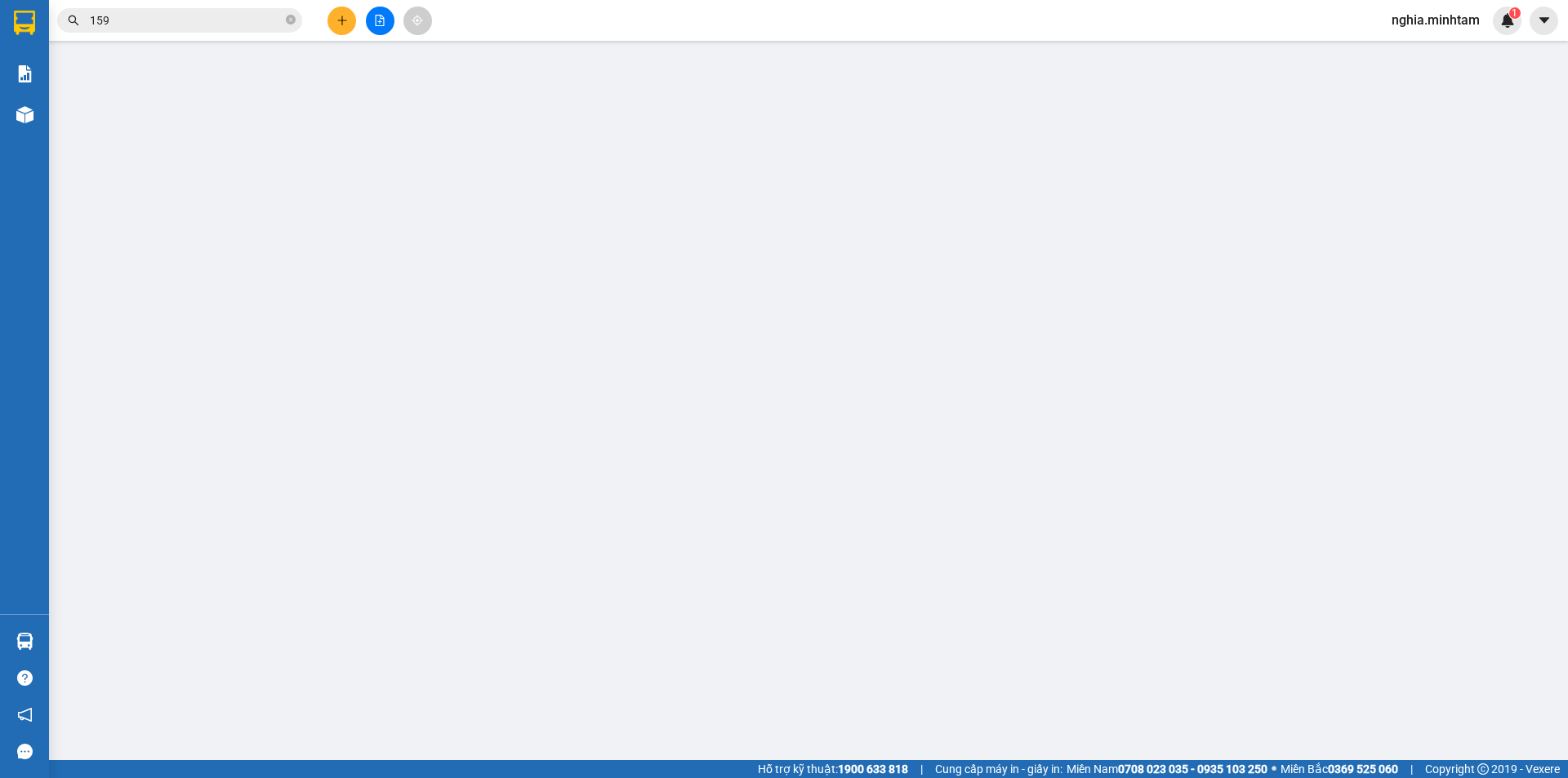
type input "105.000"
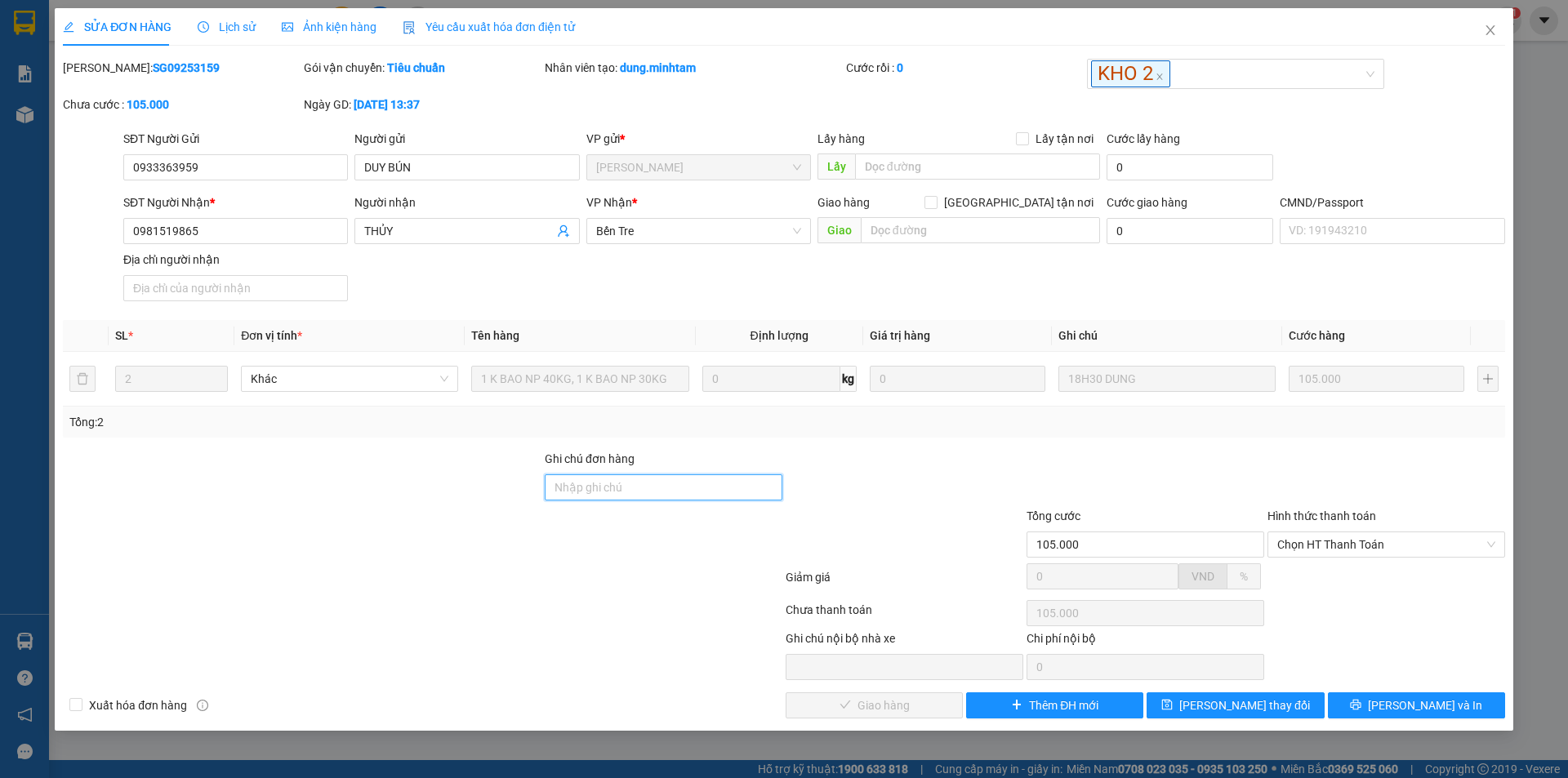
click at [643, 489] on input "Ghi chú đơn hàng" at bounding box center [663, 488] width 237 height 26
type input "ĐG"
click at [1255, 708] on span "Lưu thay đổi" at bounding box center [1245, 706] width 131 height 18
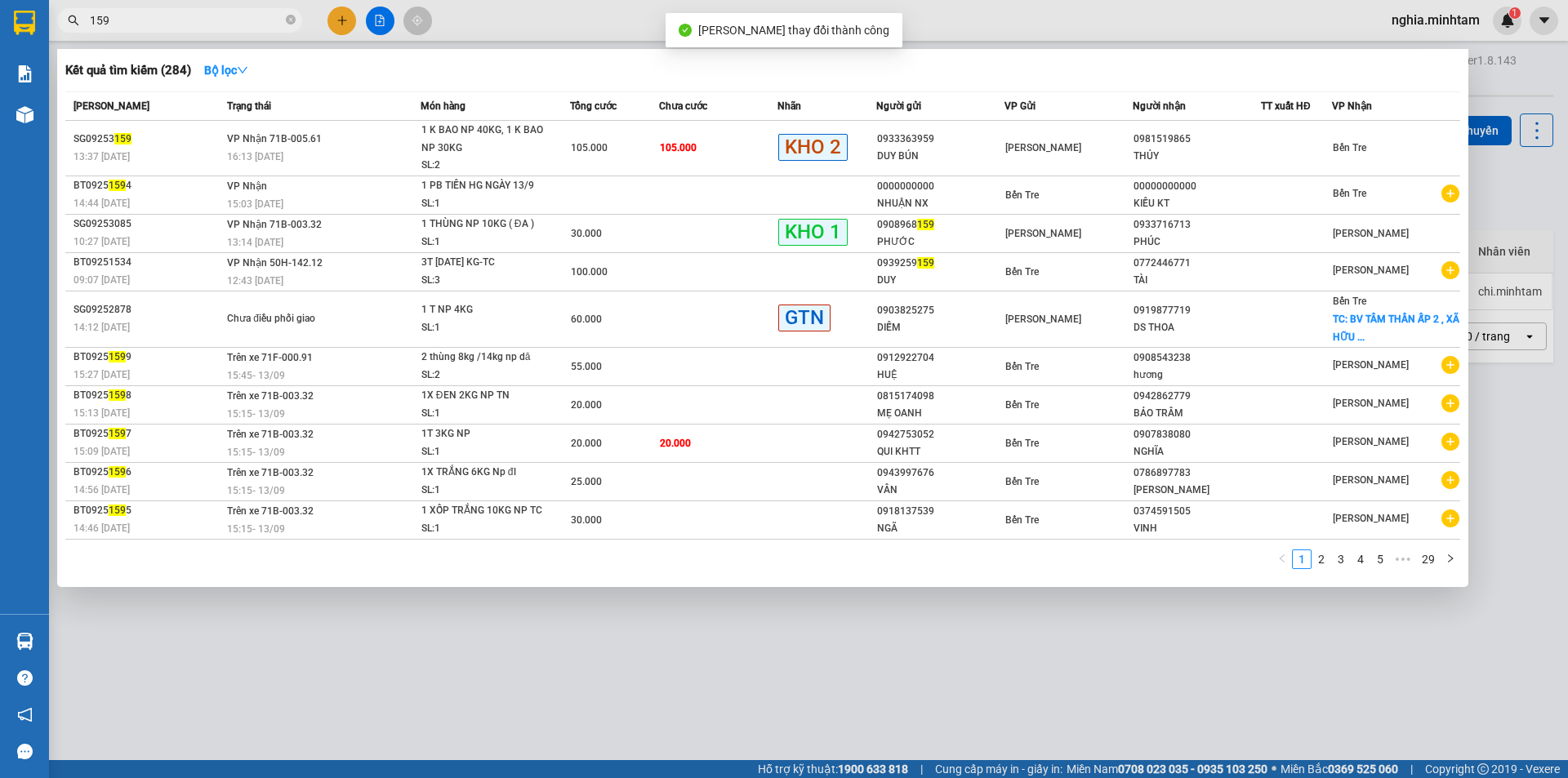
click at [241, 25] on input "159" at bounding box center [186, 20] width 193 height 18
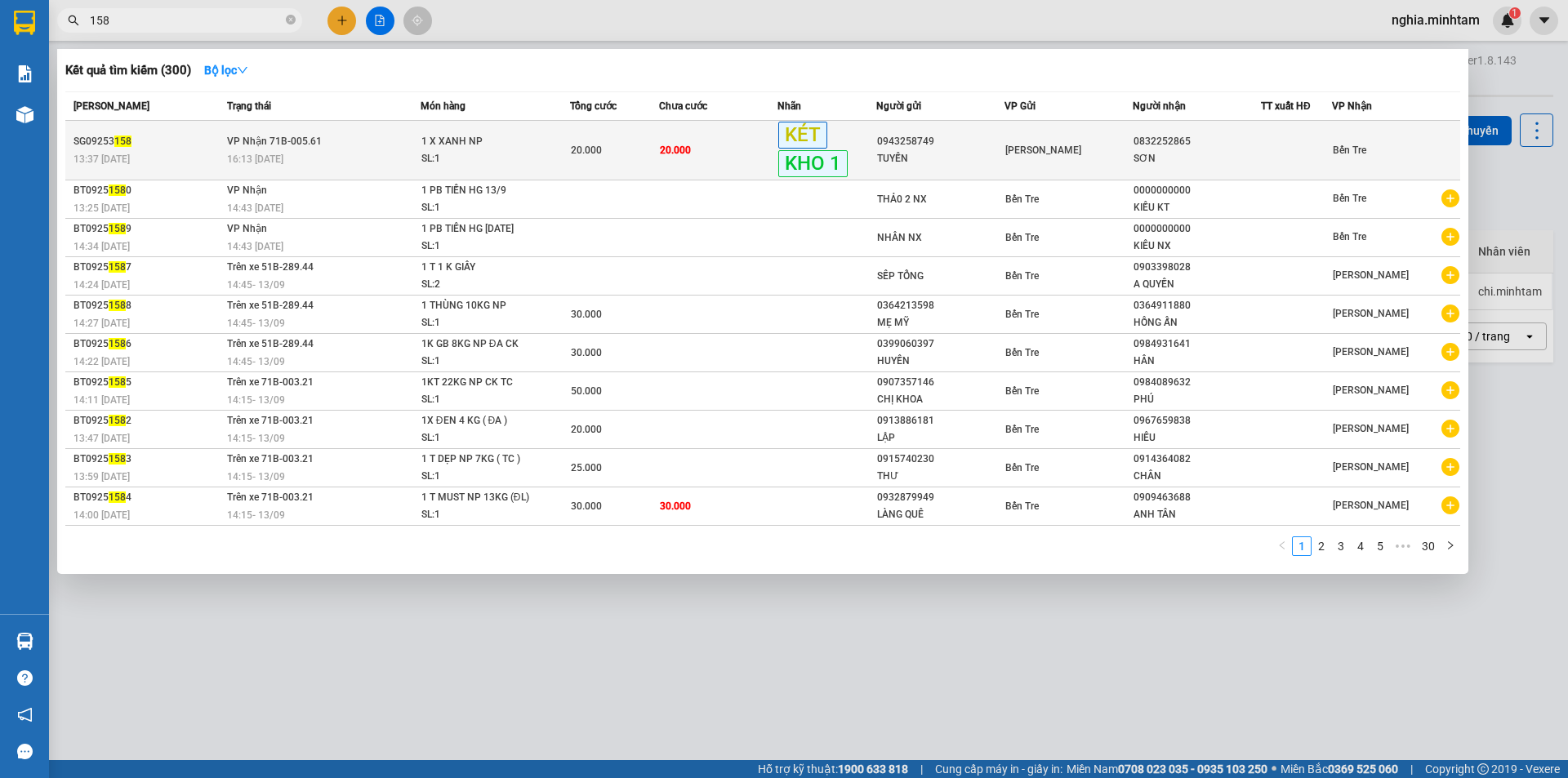
type input "158"
drag, startPoint x: 413, startPoint y: 156, endPoint x: 421, endPoint y: 158, distance: 8.2
click at [421, 158] on tr "SG09253 158 13:37 - 13/09 VP Nhận 71B-005.61 16:13 - 13/09 1 X XANH NP SL: 1 20…" at bounding box center [763, 151] width 1395 height 60
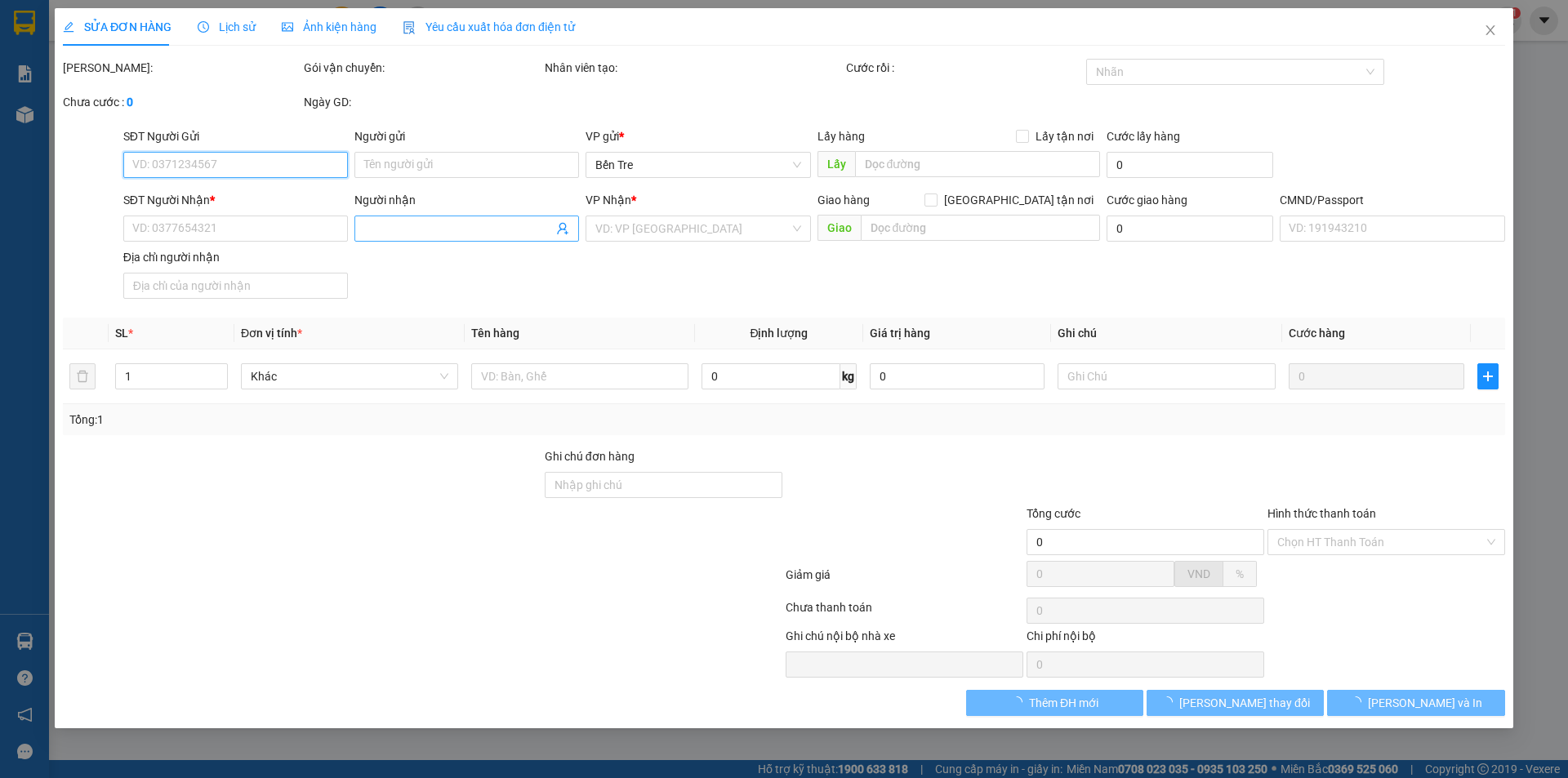
type input "0943258749"
type input "TUYẾN"
type input "0832252865"
type input "SƠN"
type input "20.000"
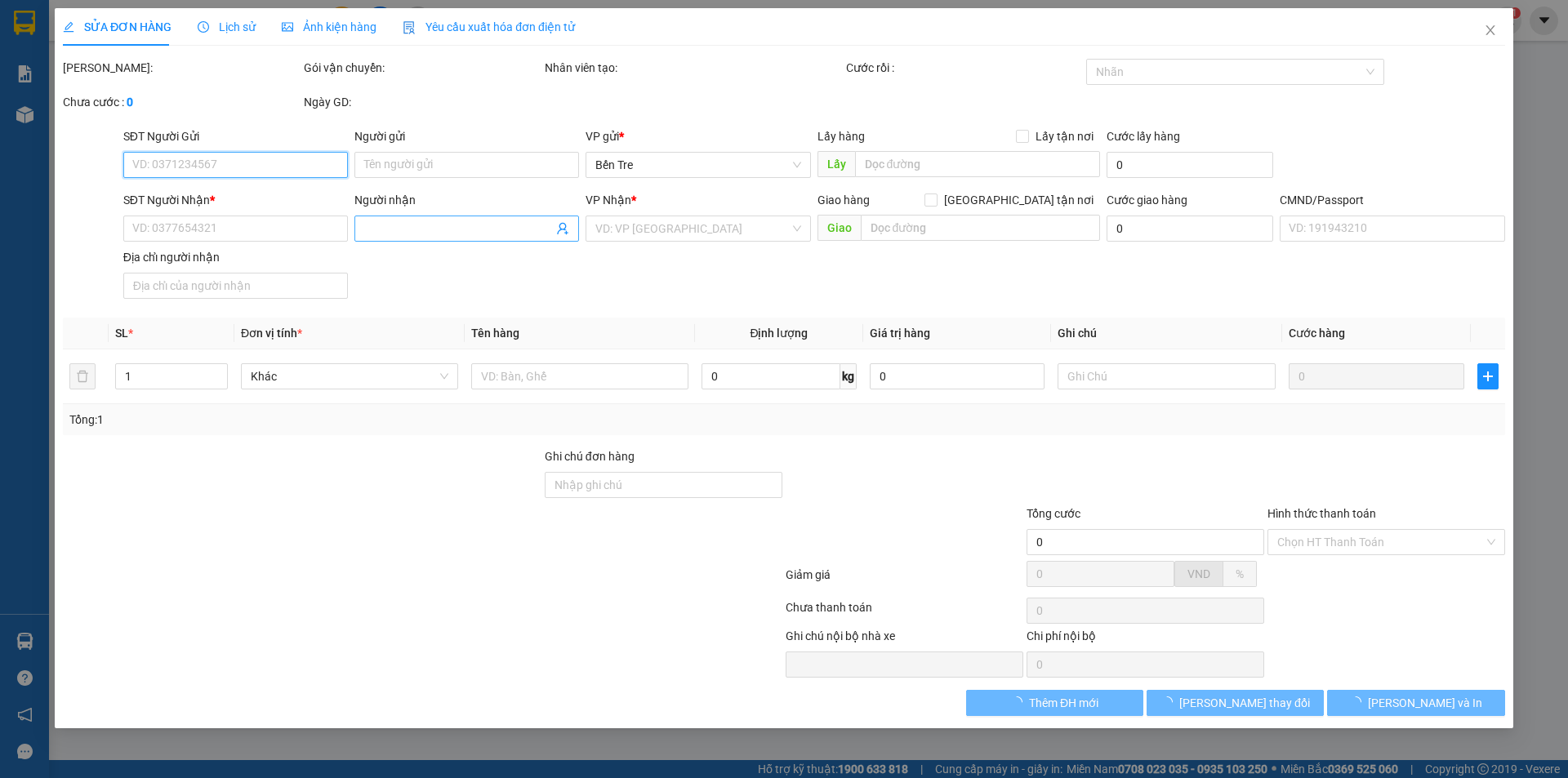
type input "20.000"
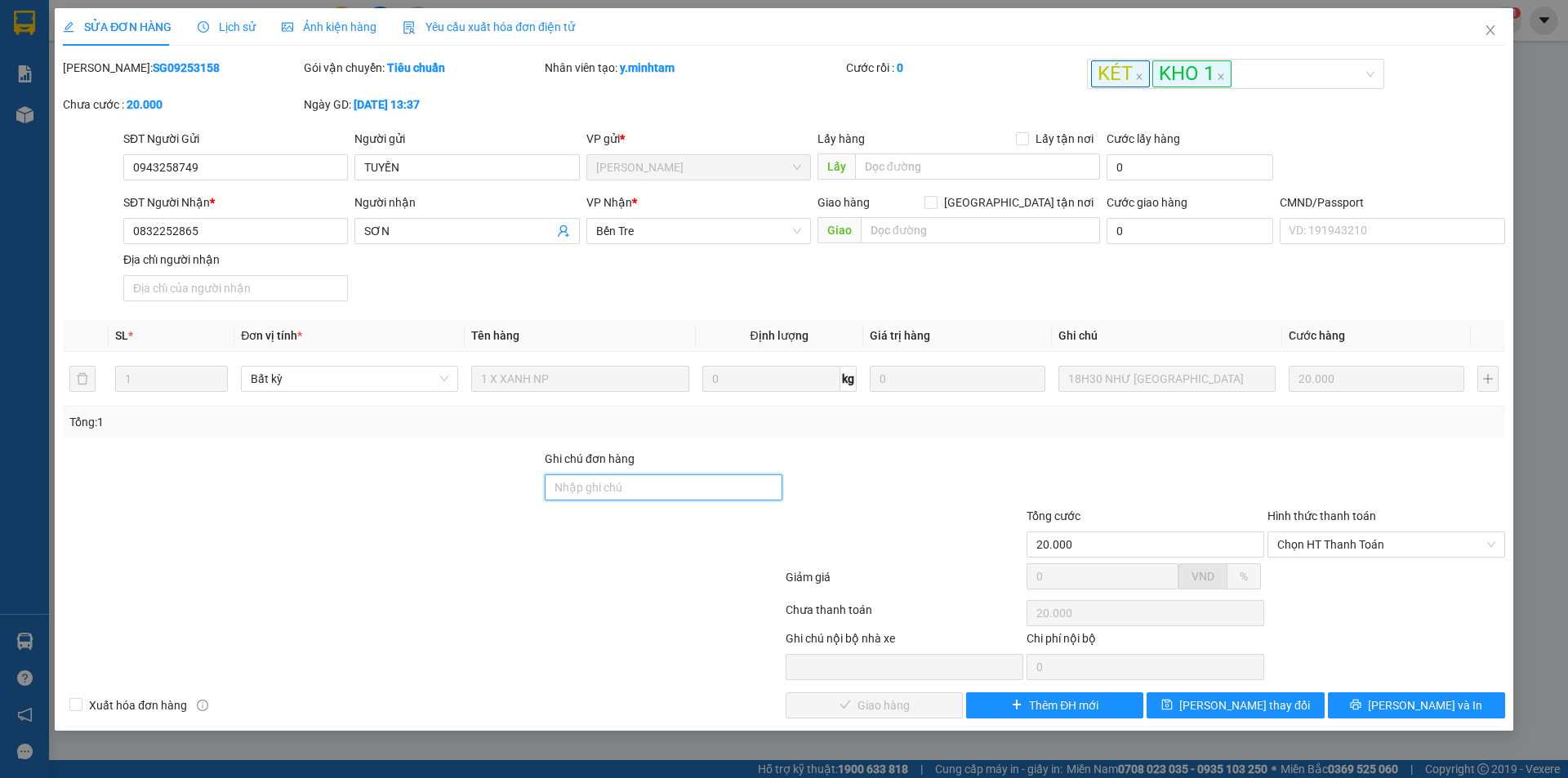
click at [636, 492] on input "Ghi chú đơn hàng" at bounding box center [663, 488] width 237 height 26
type input "ĐG"
click at [1268, 711] on span "Lưu thay đổi" at bounding box center [1245, 706] width 131 height 18
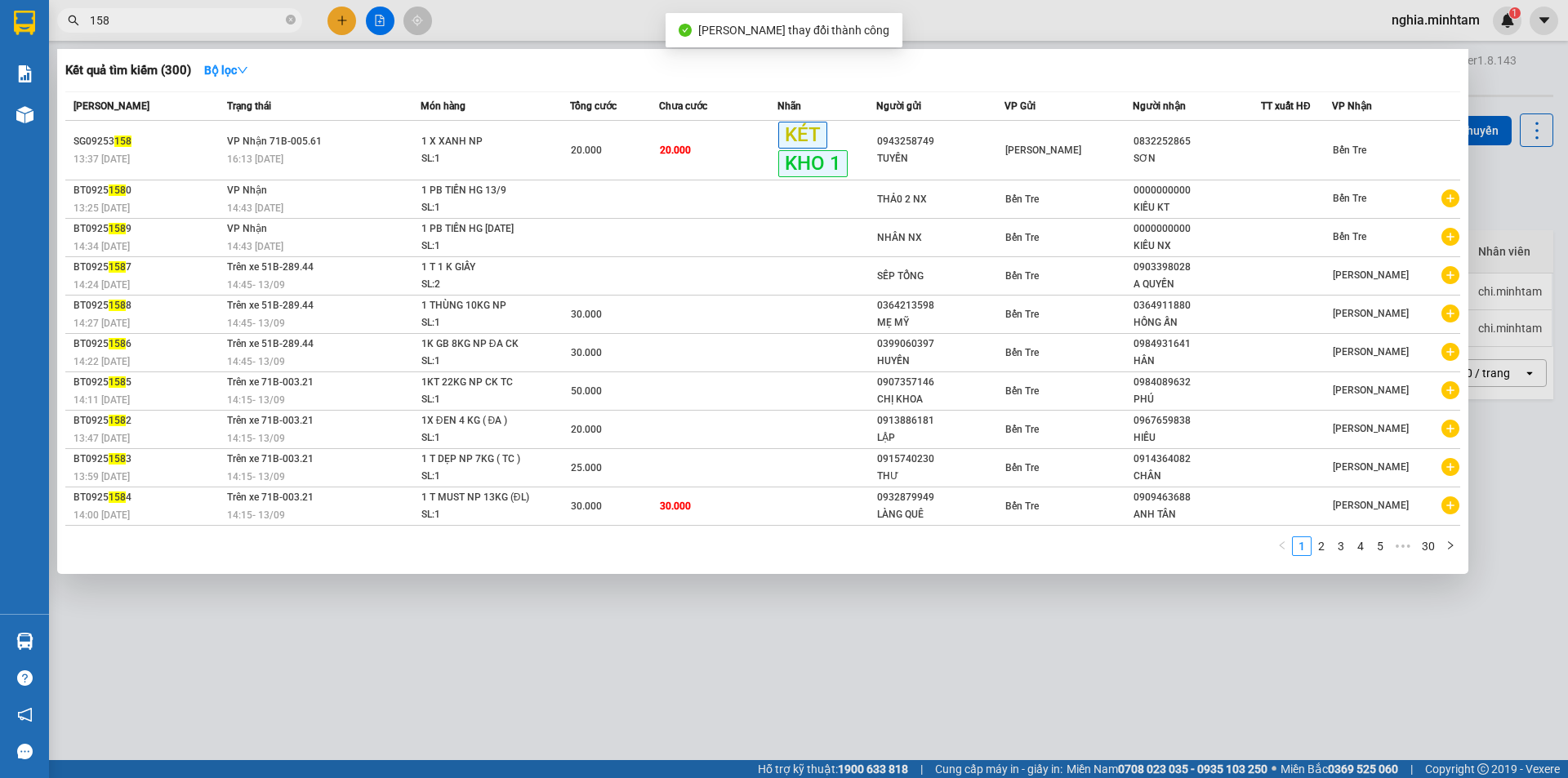
click at [179, 16] on input "158" at bounding box center [186, 20] width 193 height 18
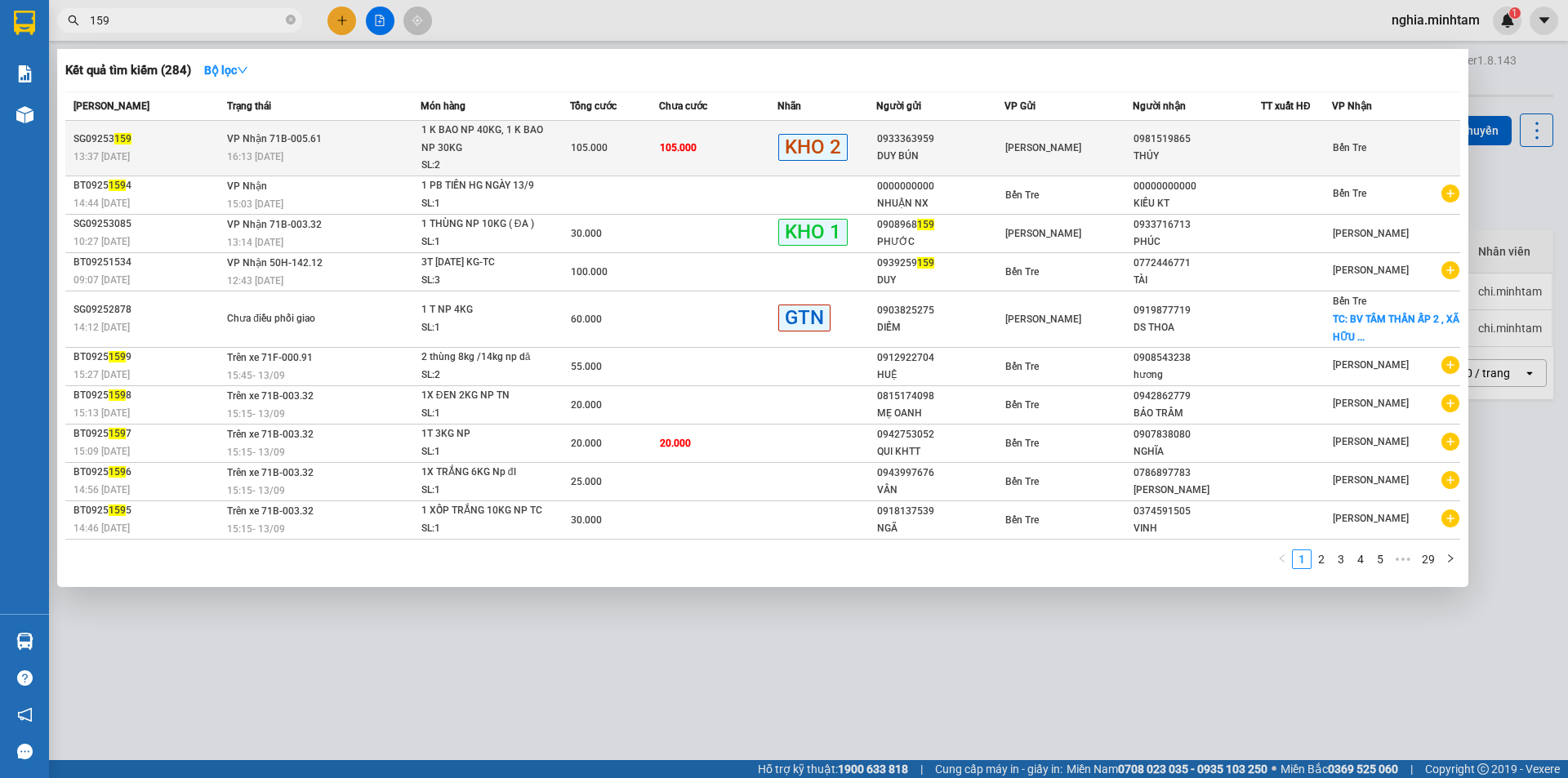
click at [690, 132] on td "105.000" at bounding box center [718, 149] width 119 height 56
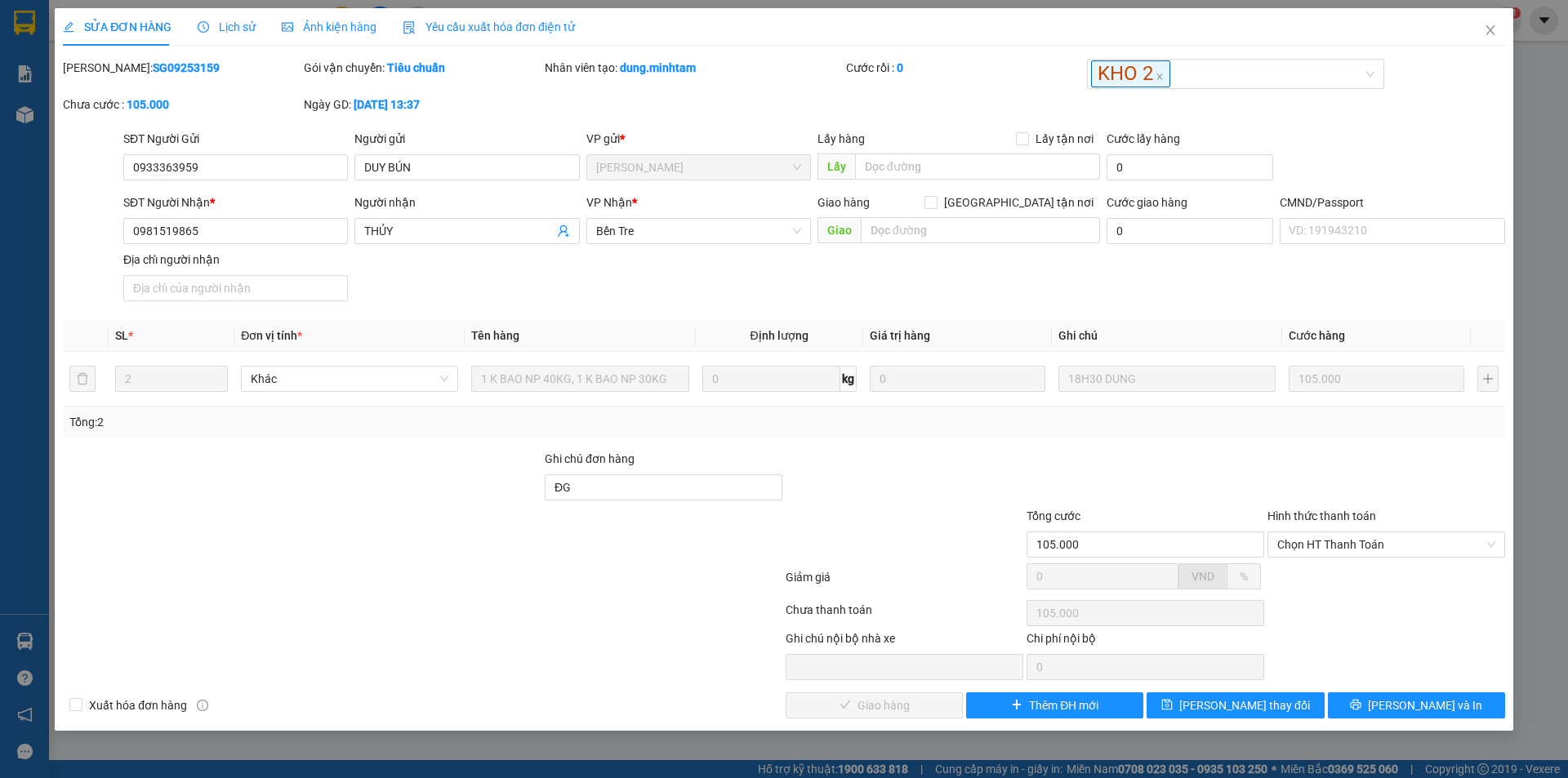
click at [1233, 690] on div "Total Paid Fee 0 Total UnPaid Fee 105.000 Cash Collection Total Fee Mã ĐH: SG09…" at bounding box center [784, 389] width 1442 height 660
click at [1487, 38] on span "Close" at bounding box center [1491, 31] width 46 height 46
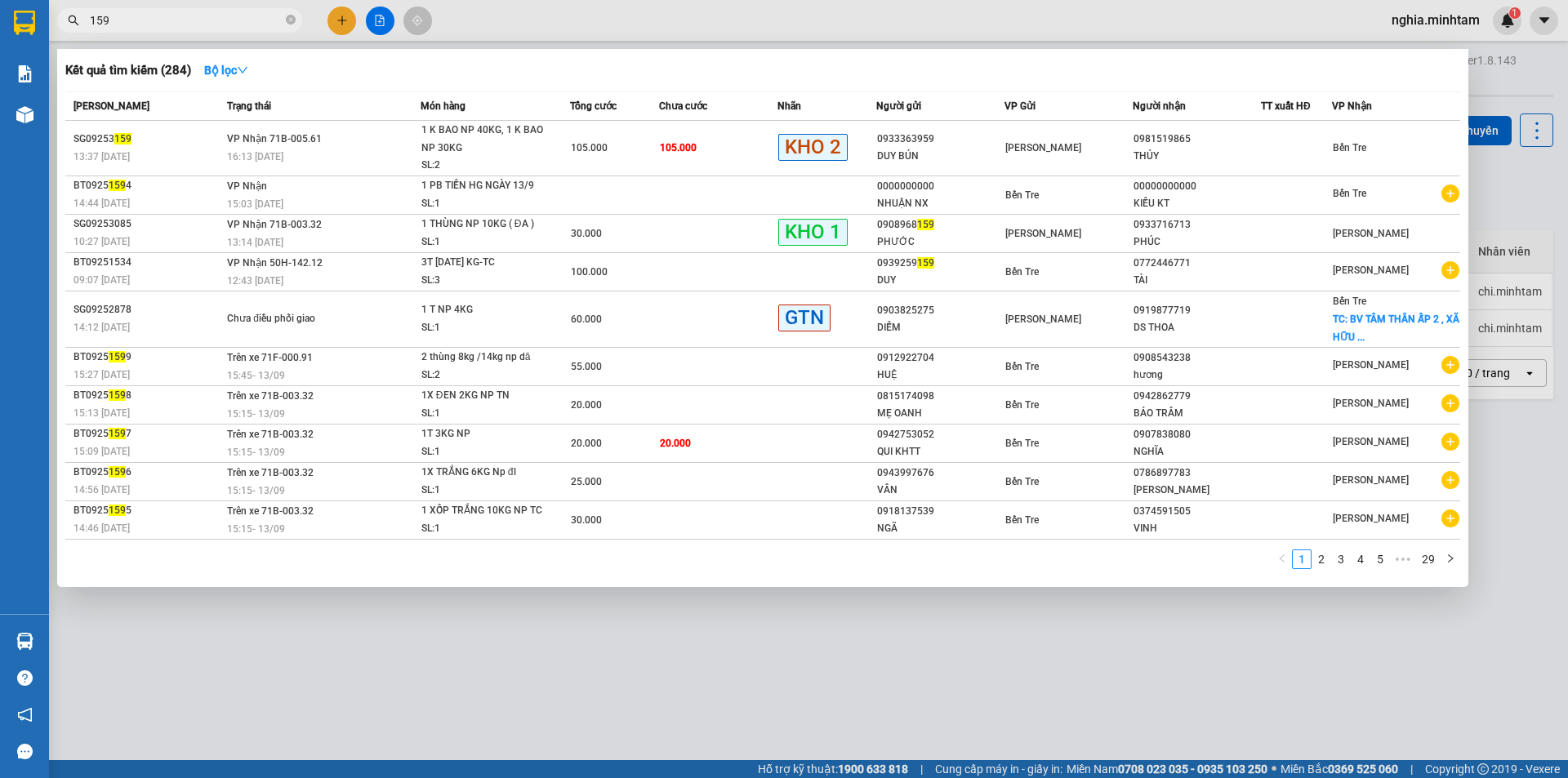
click at [133, 17] on input "159" at bounding box center [186, 20] width 193 height 18
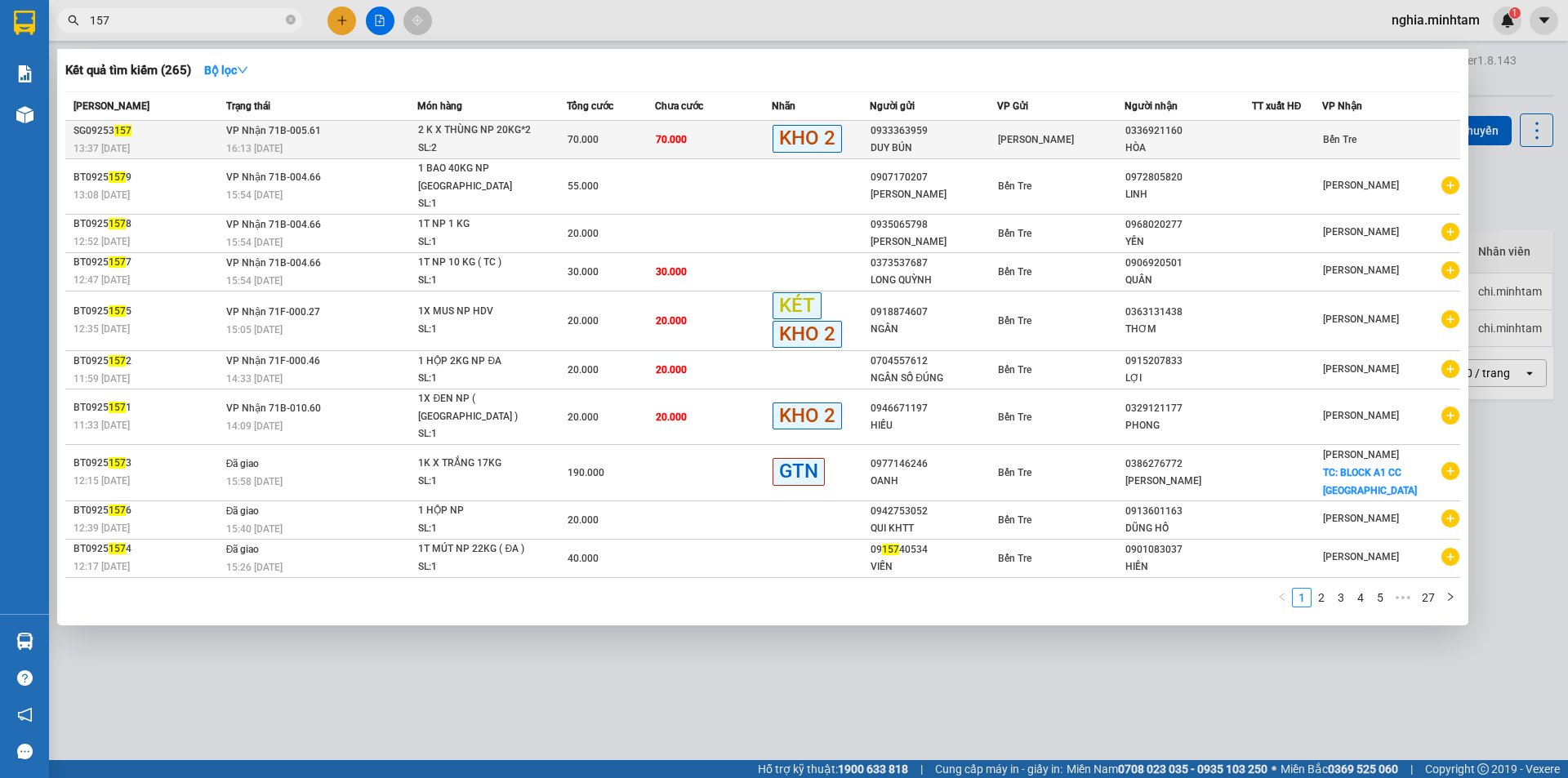
type input "157"
click at [349, 143] on div "16:13 - 13/09" at bounding box center [322, 149] width 192 height 18
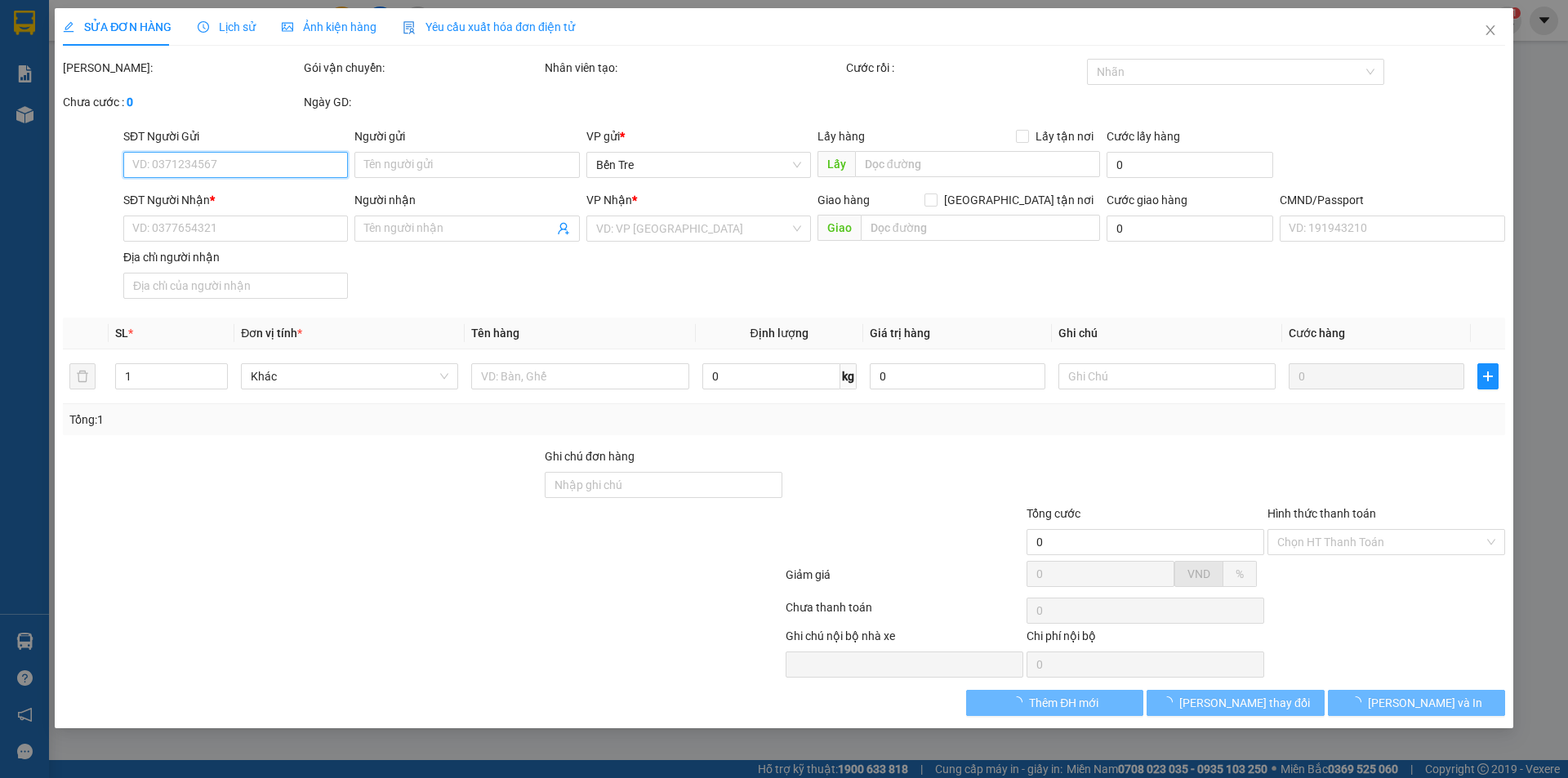
type input "0933363959"
type input "DUY BÚN"
type input "0336921160"
type input "HÒA"
type input "70.000"
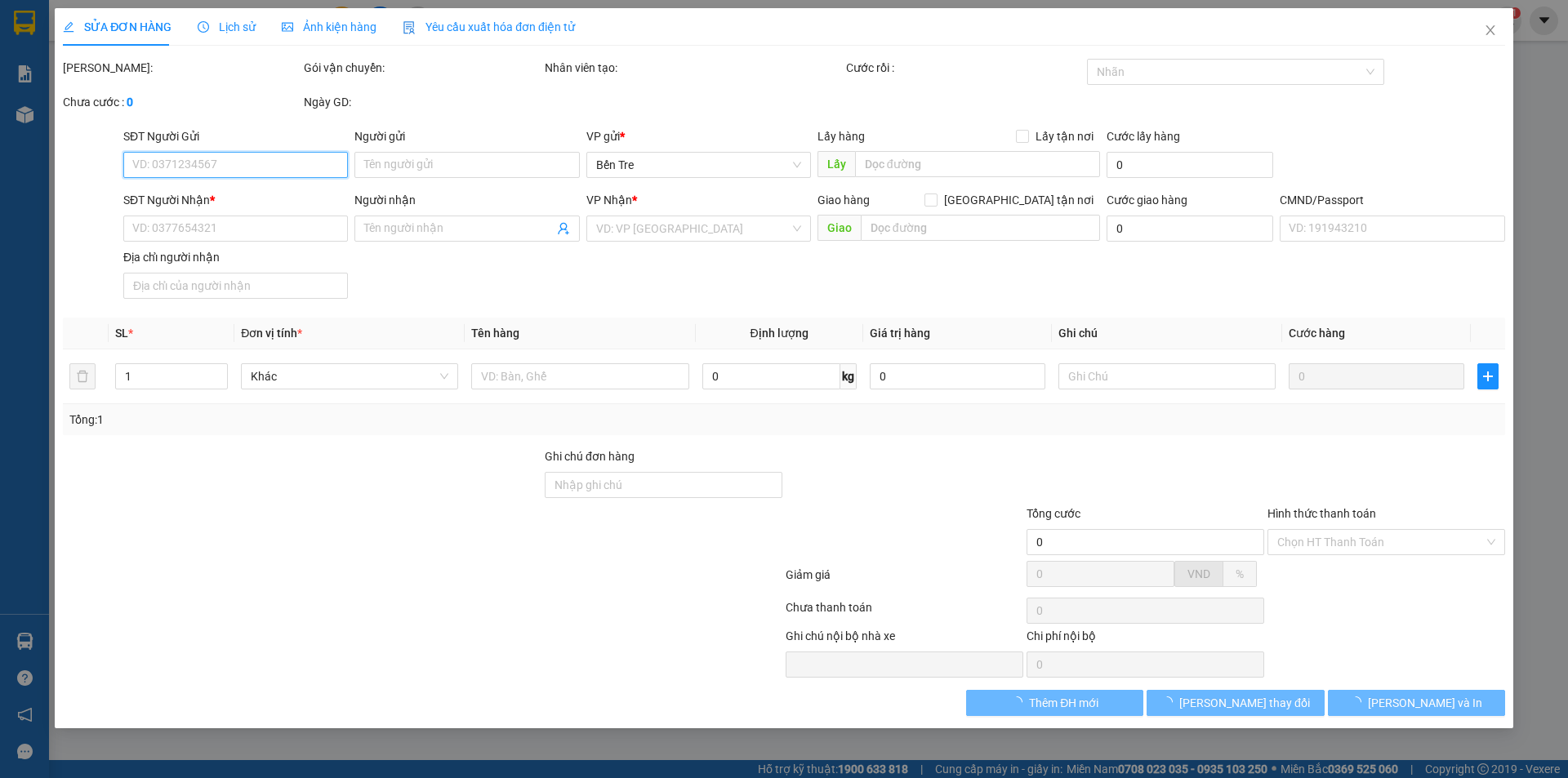
type input "70.000"
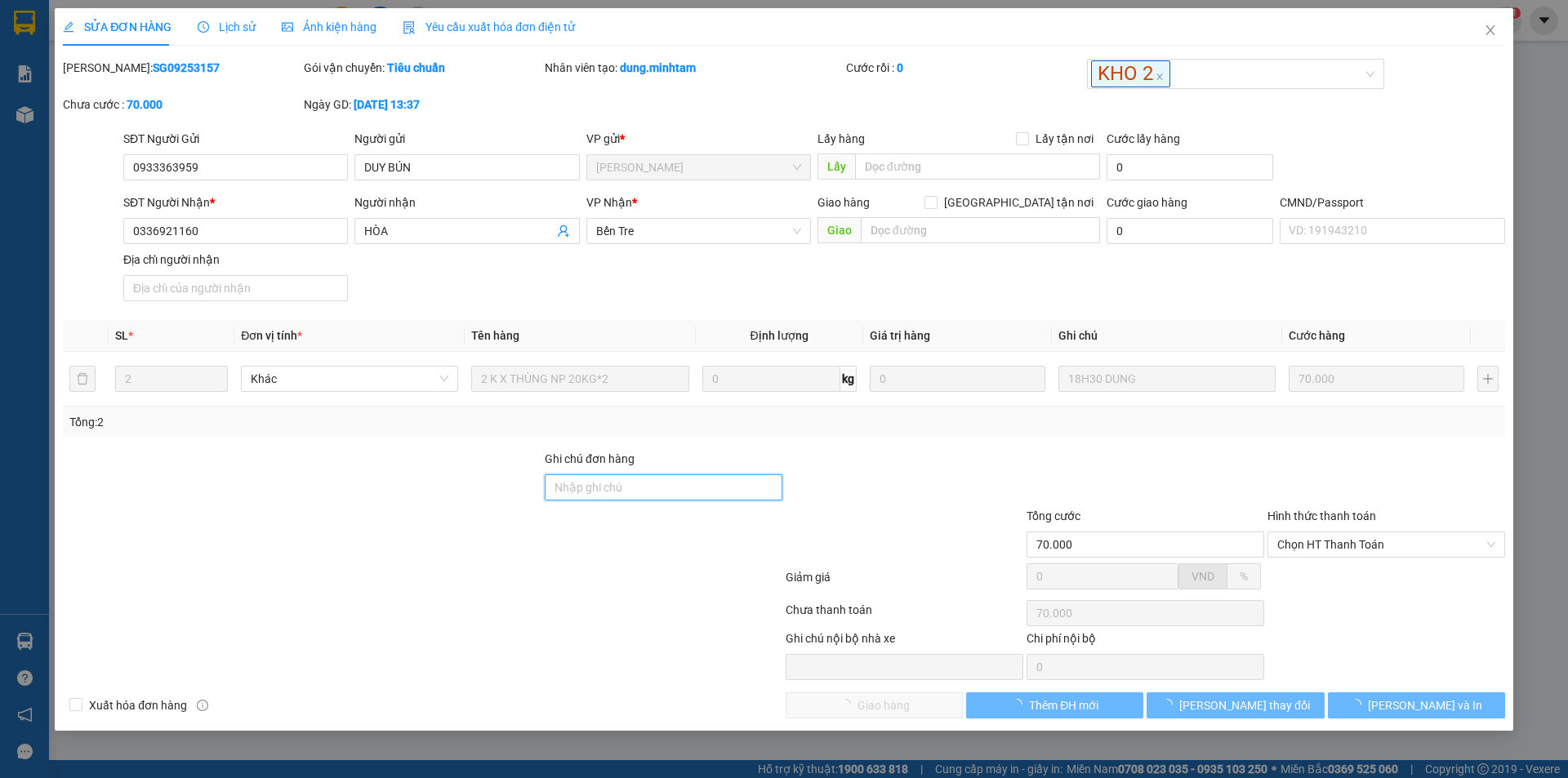
click at [592, 481] on input "Ghi chú đơn hàng" at bounding box center [663, 488] width 237 height 26
type input "ĐG"
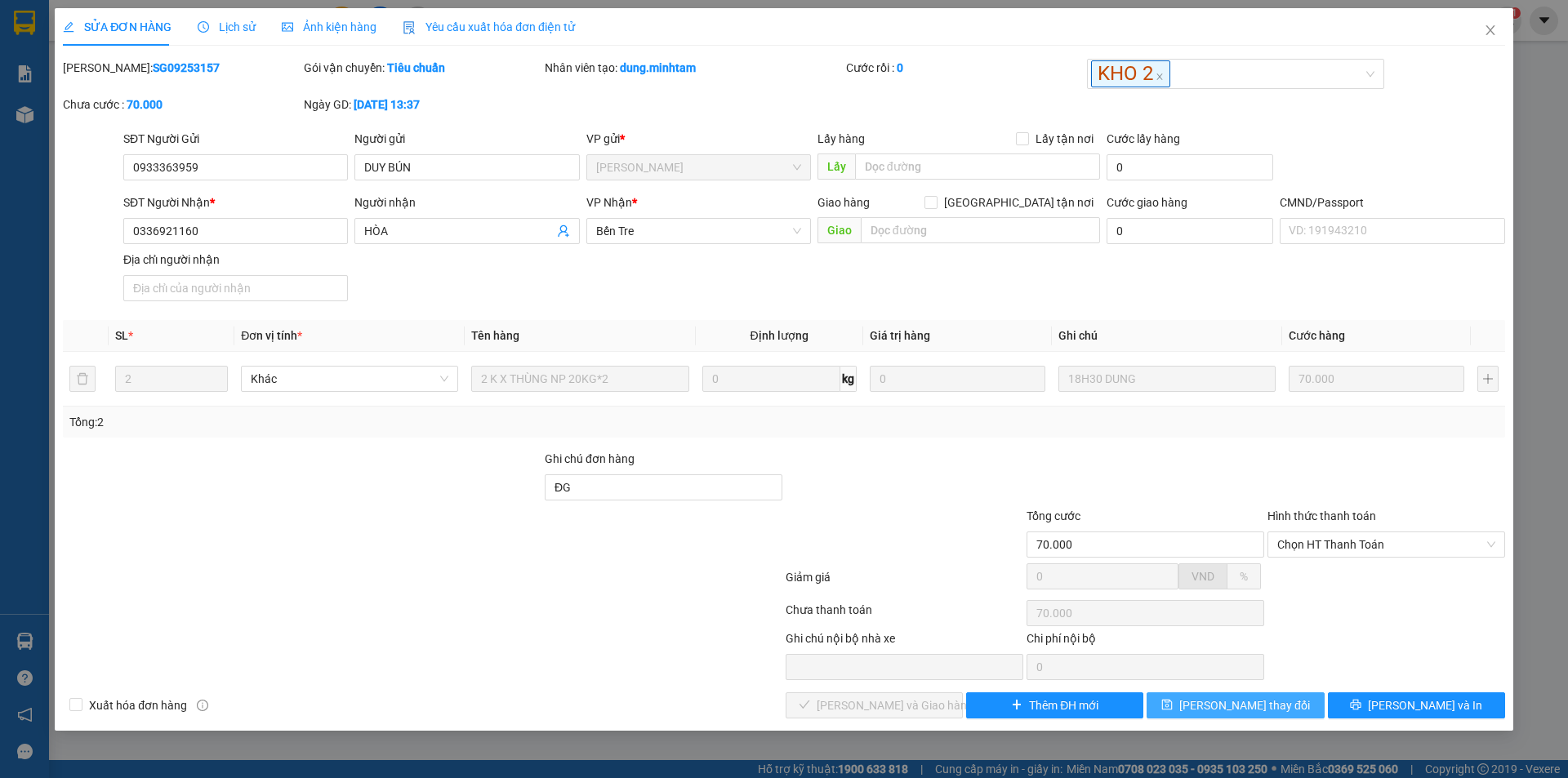
click at [1267, 700] on span "Lưu thay đổi" at bounding box center [1245, 706] width 131 height 18
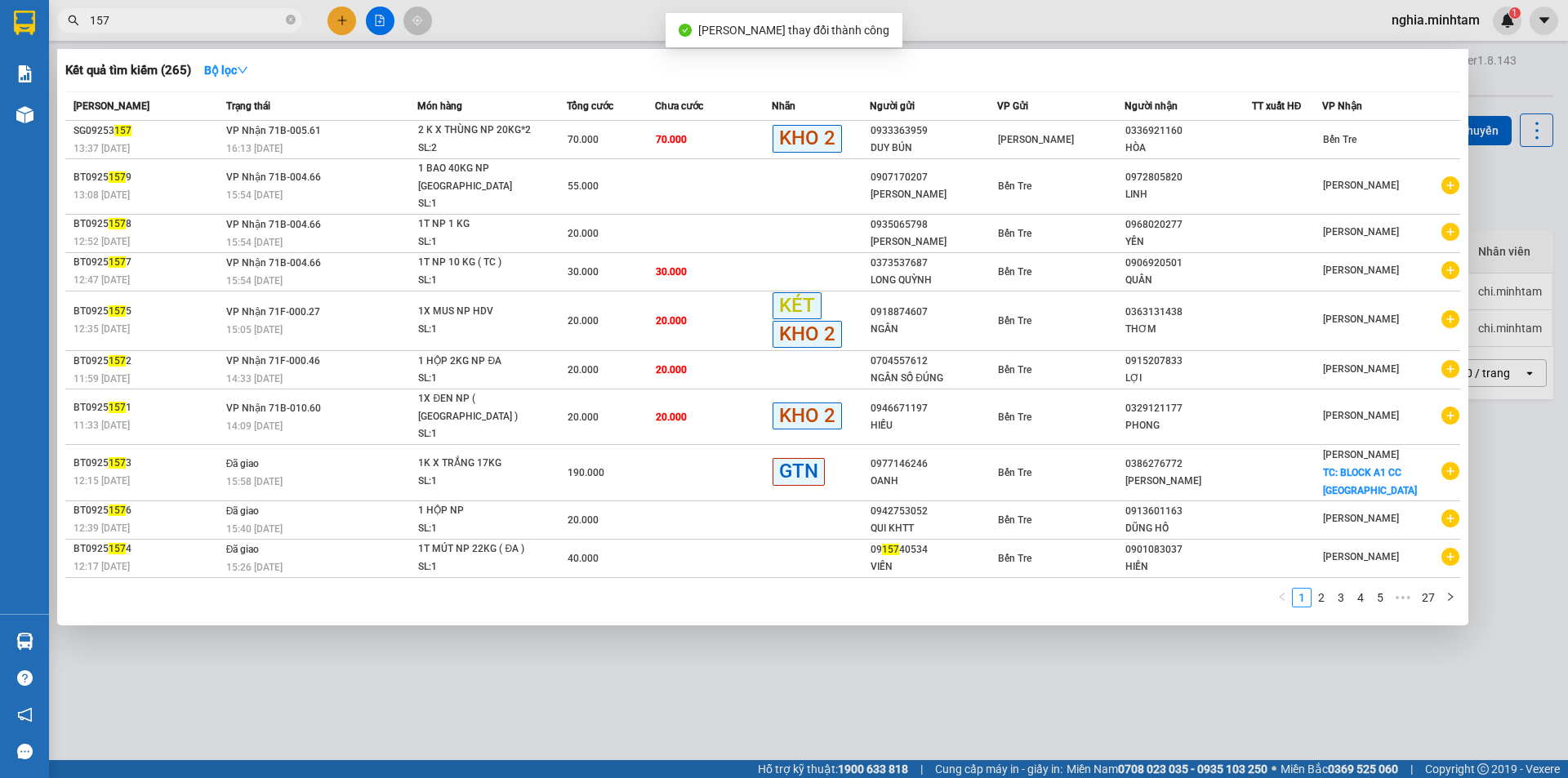
click at [134, 19] on input "157" at bounding box center [186, 20] width 193 height 18
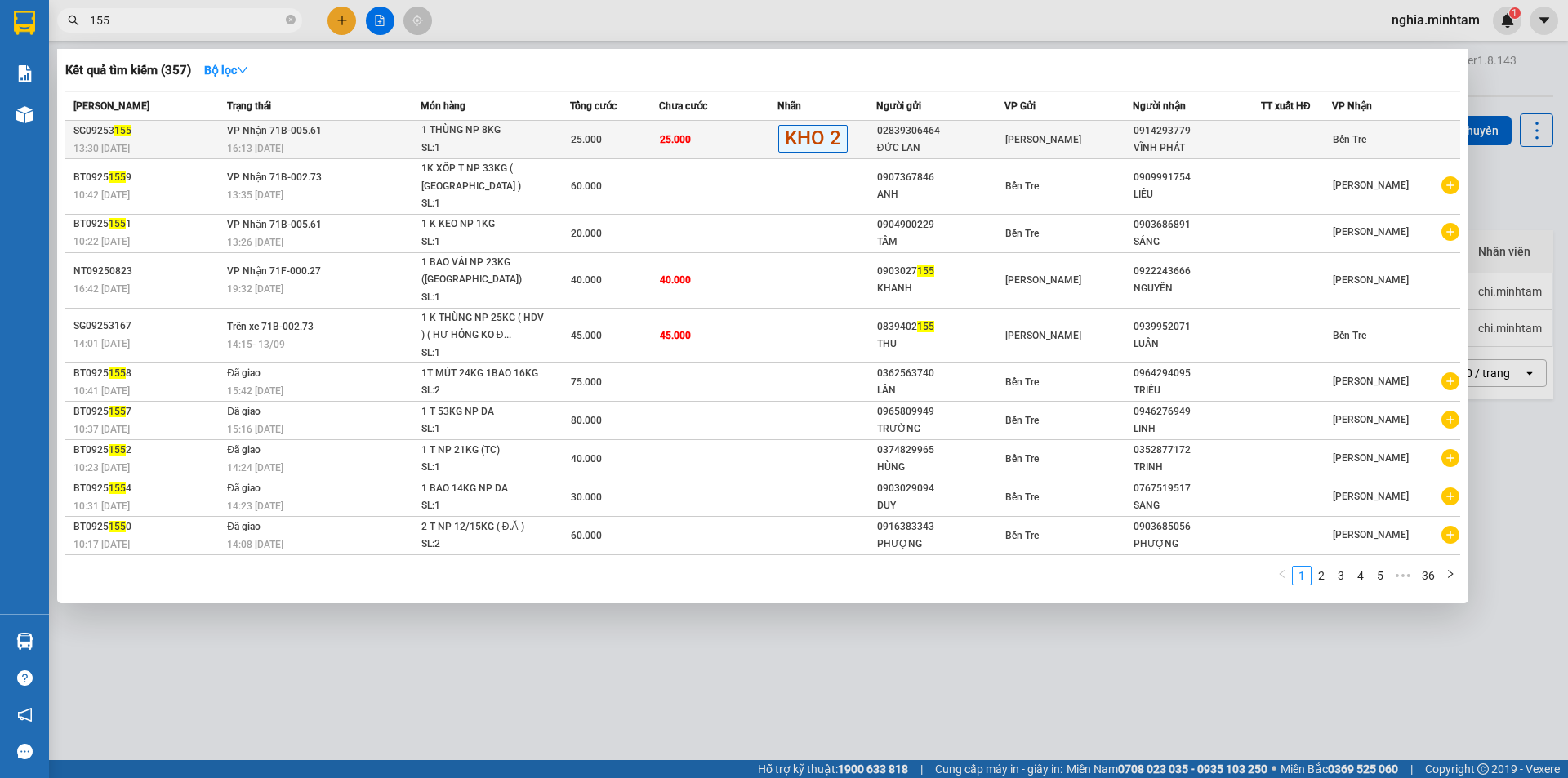
type input "155"
click at [267, 135] on span "VP Nhận 71B-005.61" at bounding box center [274, 130] width 95 height 11
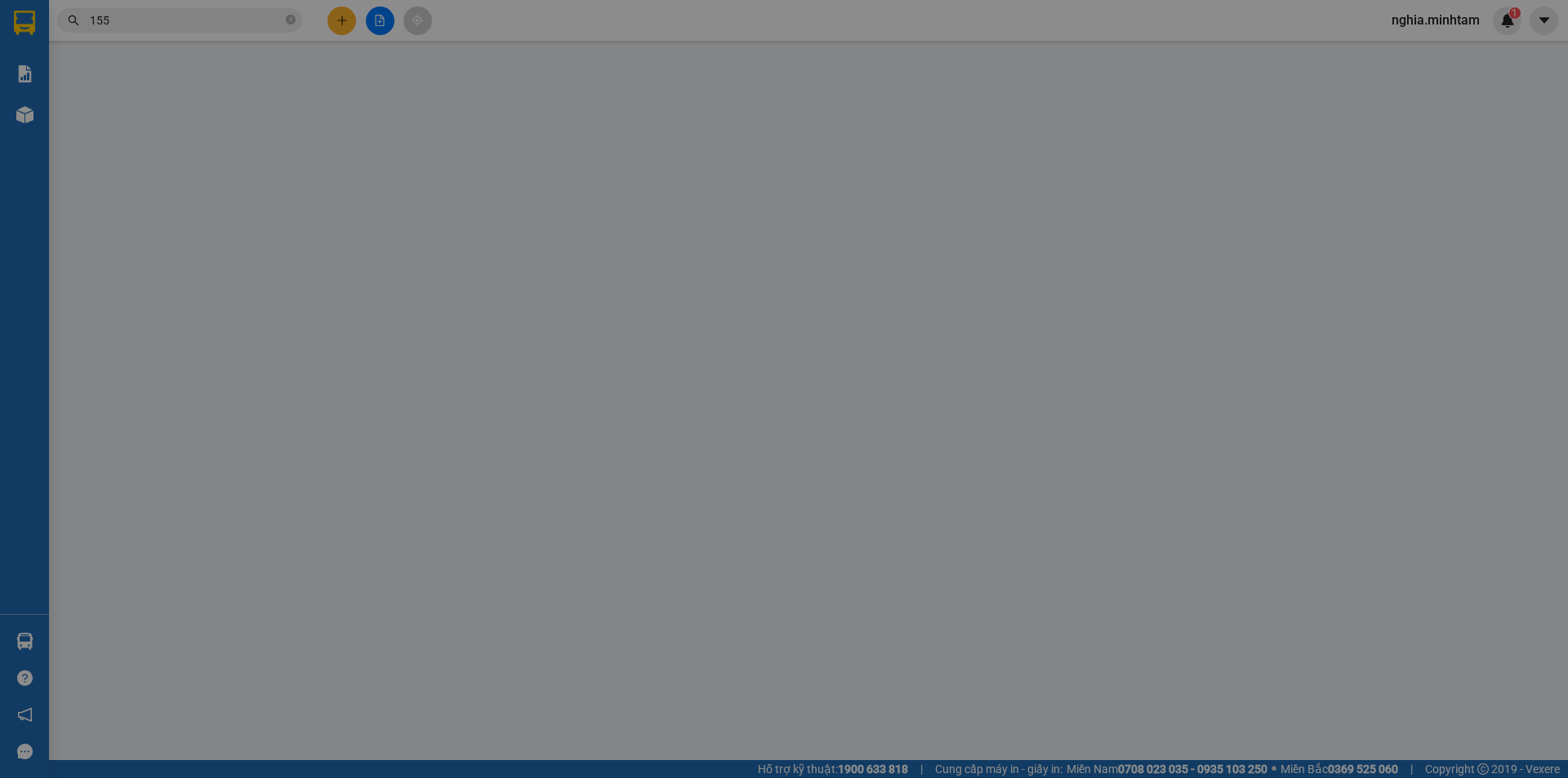
type input "02839306464"
type input "ĐỨC LAN"
type input "0914293779"
type input "VĨNH PHÁT"
type input "25.000"
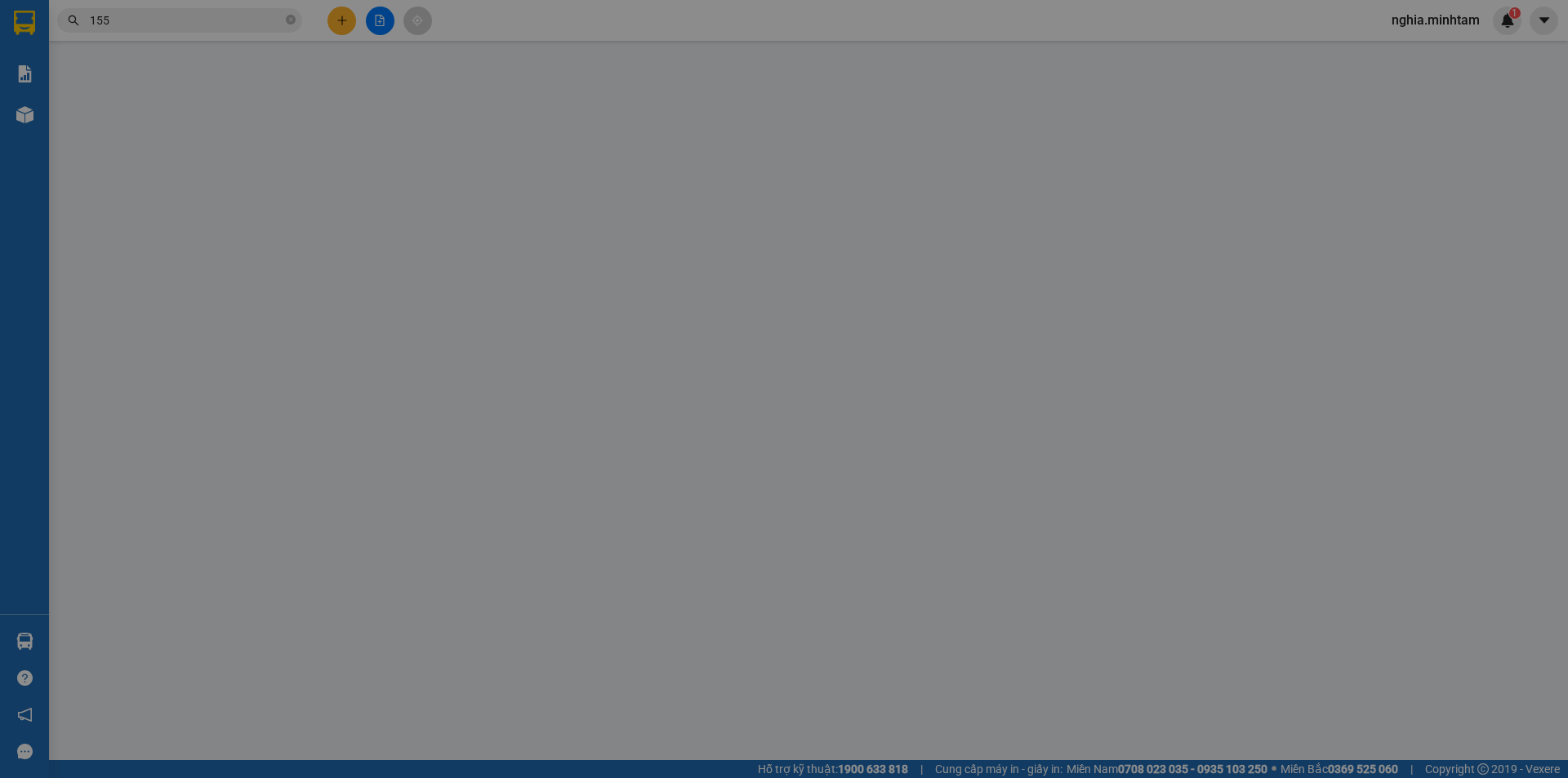
type input "25.000"
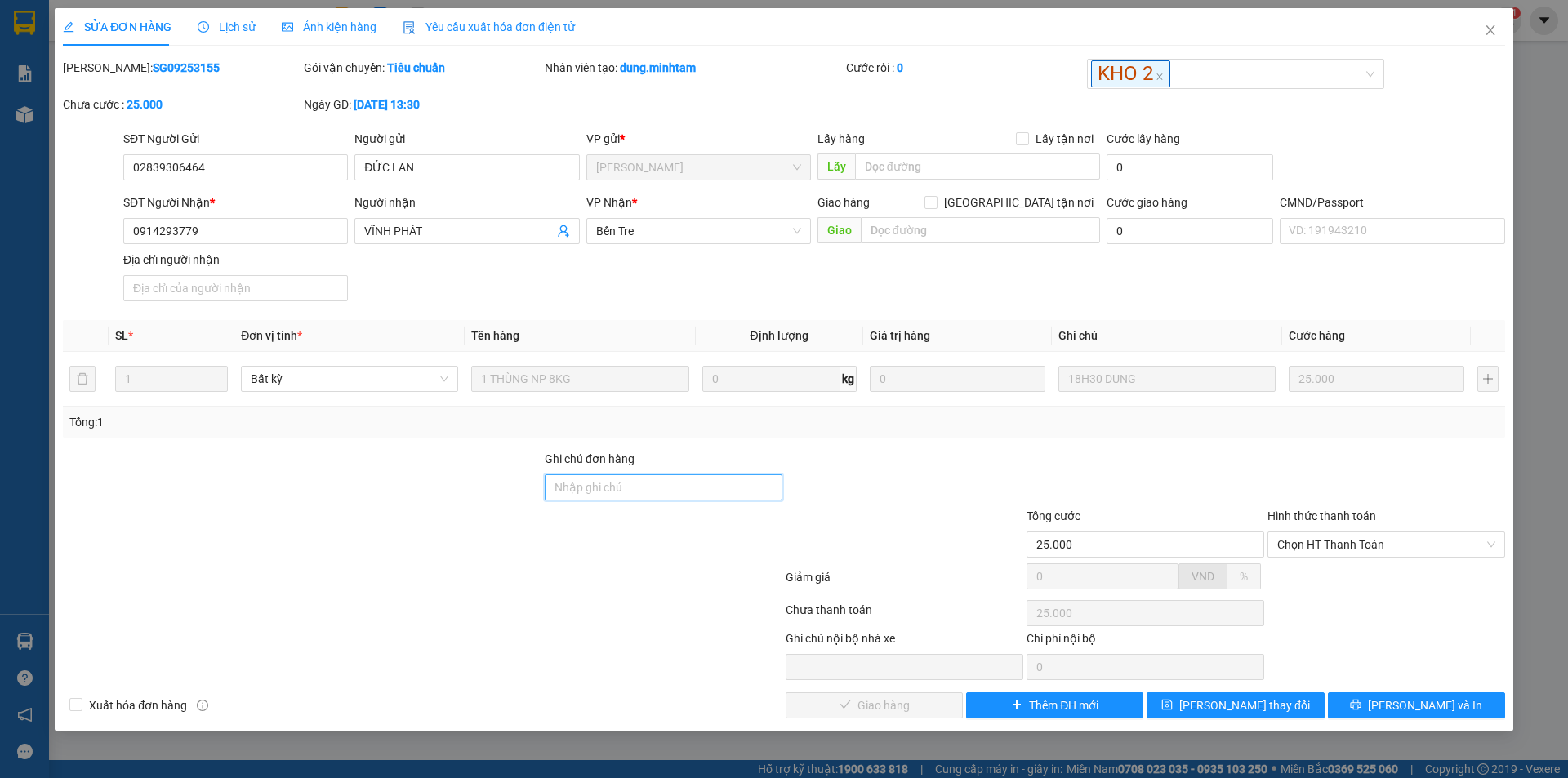
click at [618, 488] on input "Ghi chú đơn hàng" at bounding box center [663, 488] width 237 height 26
type input "ĐG"
click at [1267, 711] on span "Lưu thay đổi" at bounding box center [1245, 706] width 131 height 18
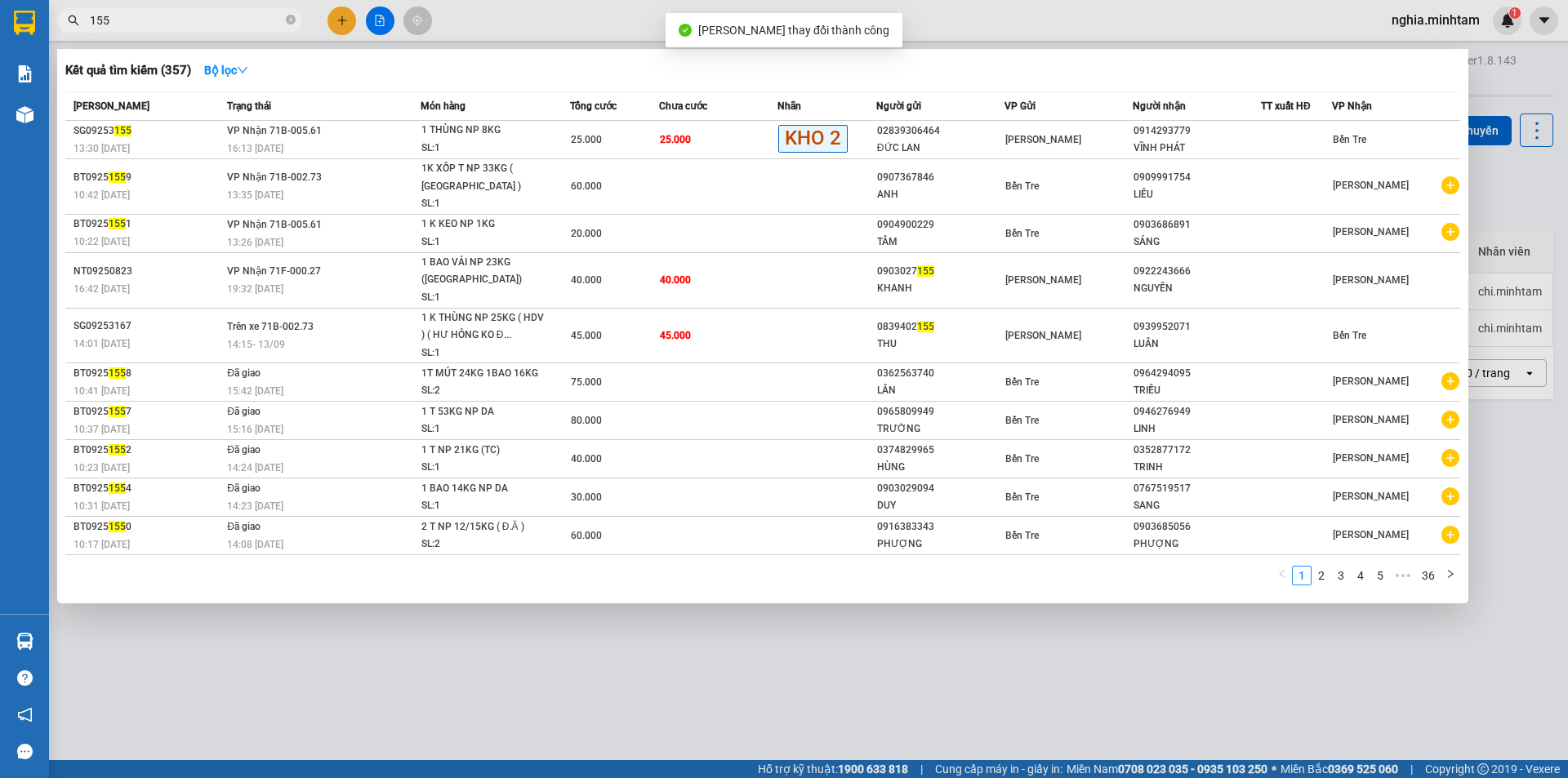
click at [174, 22] on input "155" at bounding box center [186, 20] width 193 height 18
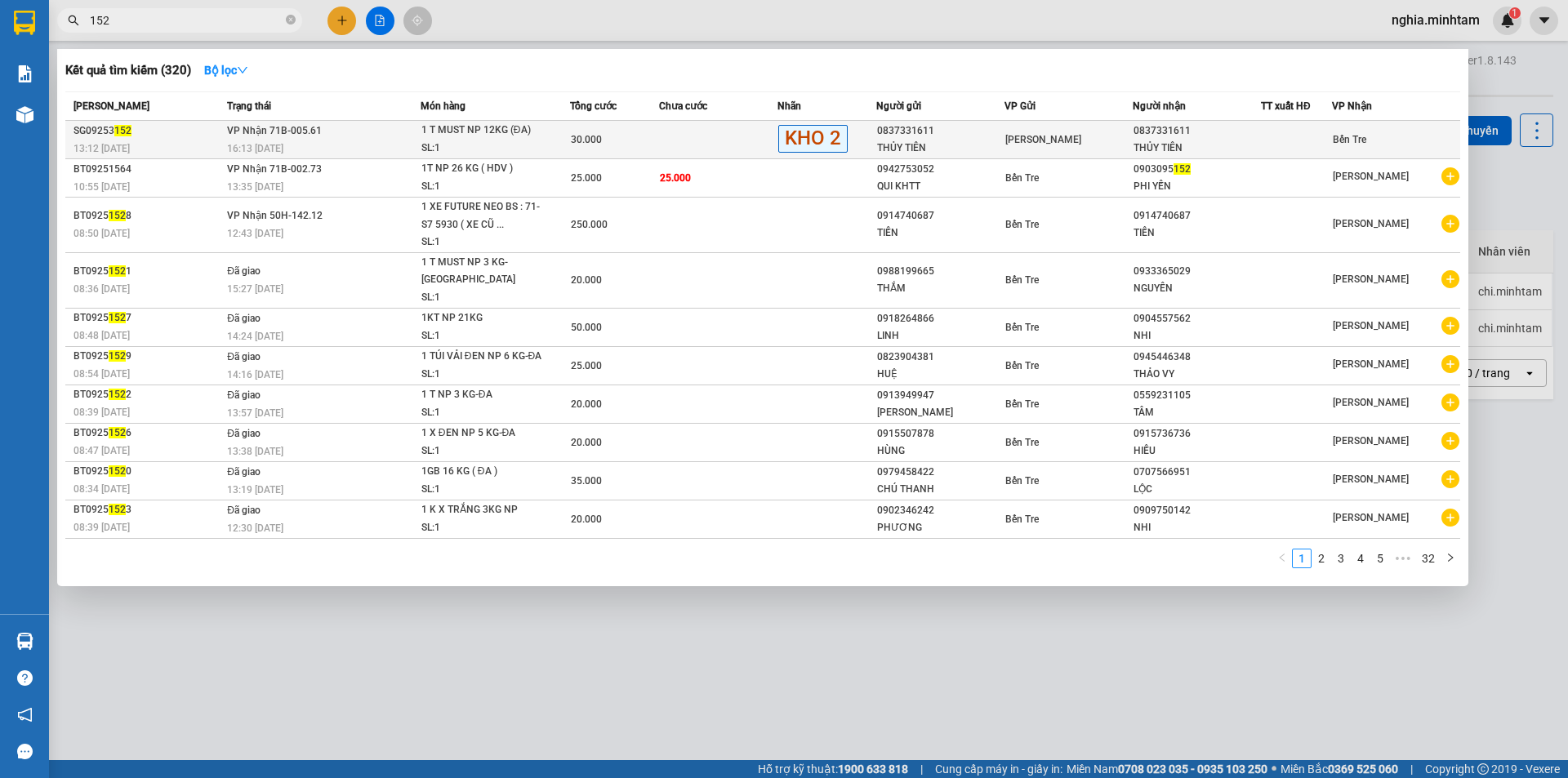
type input "152"
click at [359, 151] on div "16:13 - 13/09" at bounding box center [323, 149] width 193 height 18
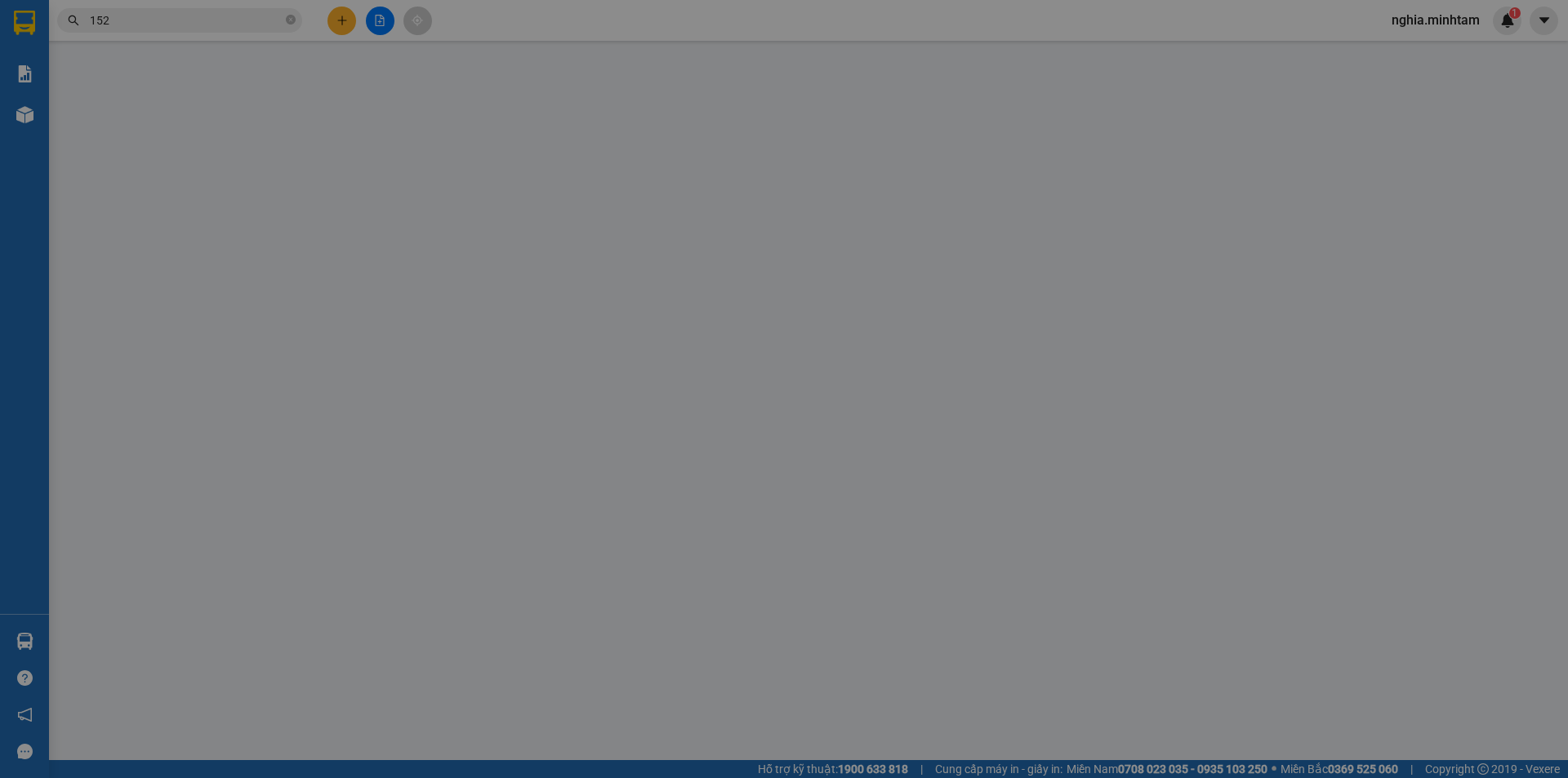
type input "0837331611"
type input "THỦY TIÊN"
type input "0837331611"
type input "THỦY TIÊN"
type input "30.000"
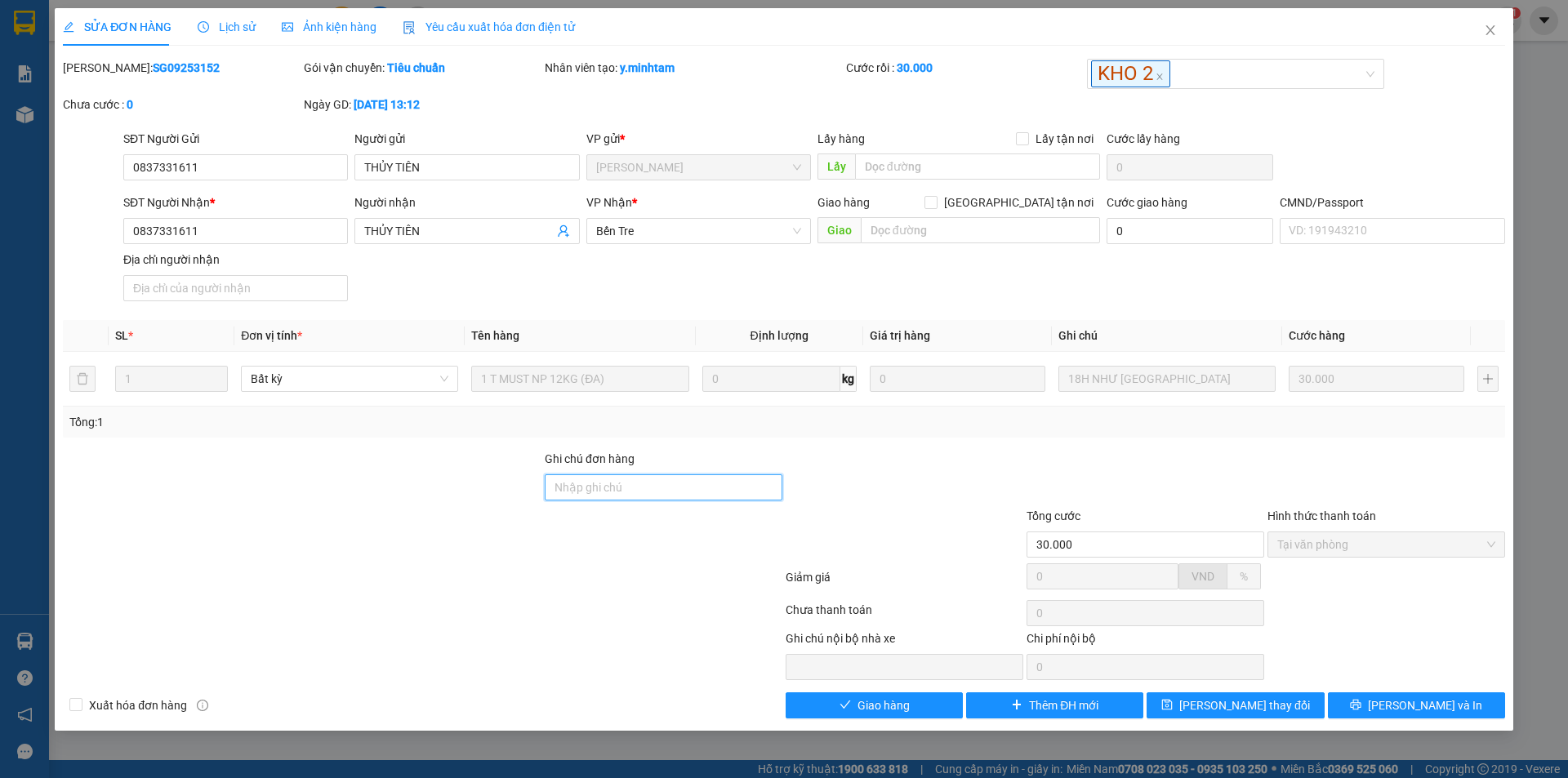
click at [665, 481] on input "Ghi chú đơn hàng" at bounding box center [663, 488] width 237 height 26
type input "ĐG"
click at [1216, 703] on span "Lưu thay đổi" at bounding box center [1245, 706] width 131 height 18
